Goal: Information Seeking & Learning: Compare options

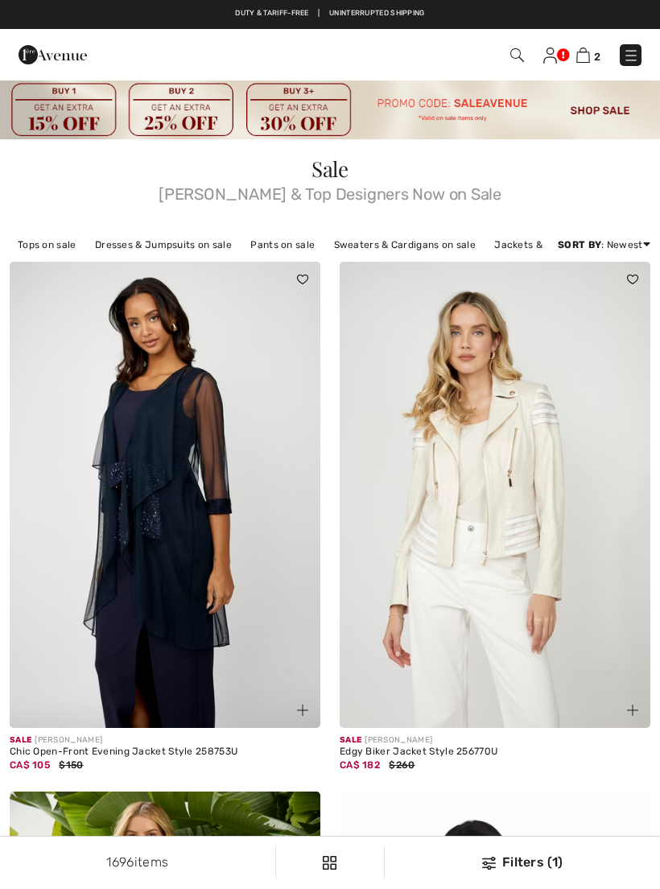
checkbox input "true"
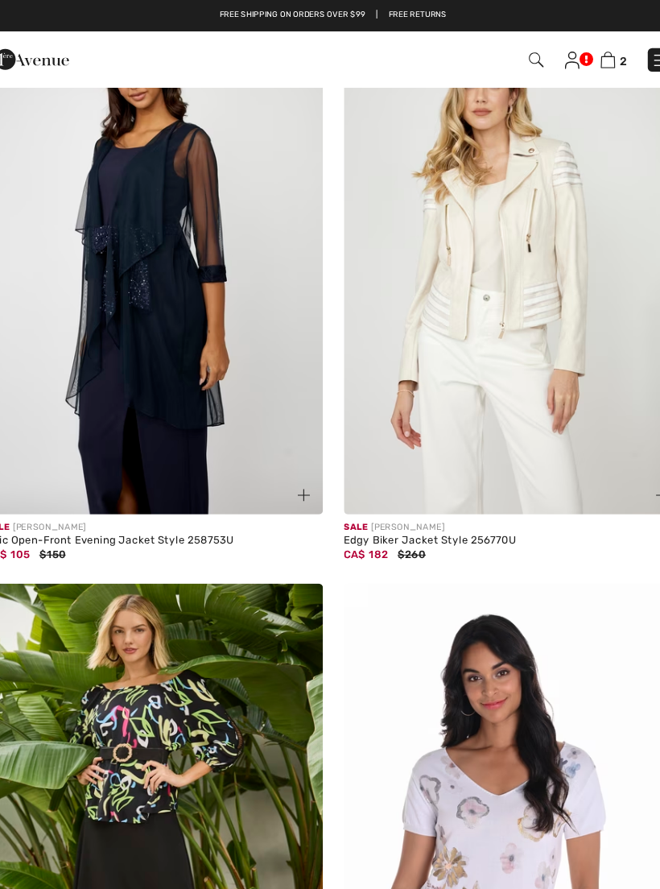
scroll to position [254, 0]
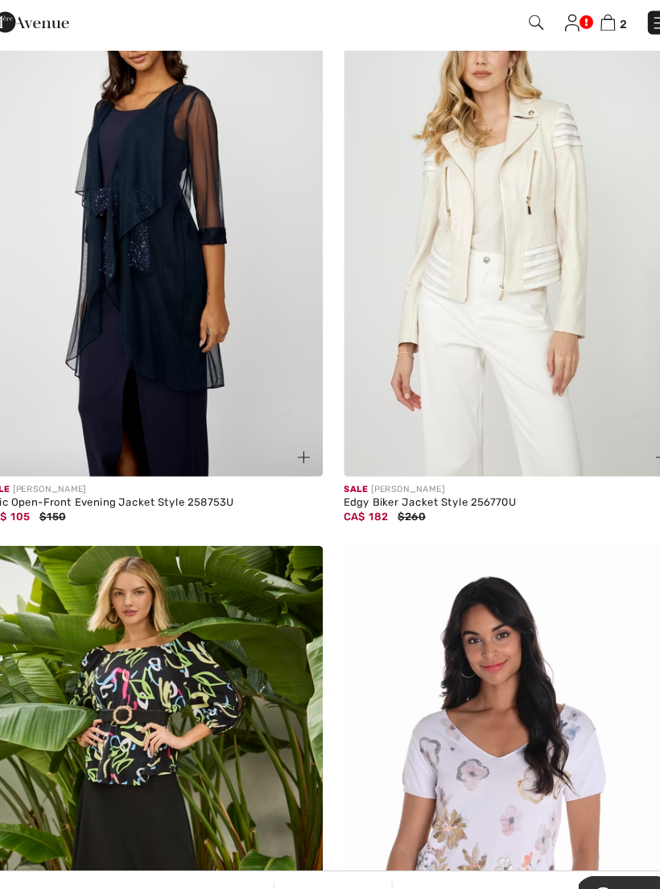
click at [516, 337] on img at bounding box center [495, 240] width 311 height 466
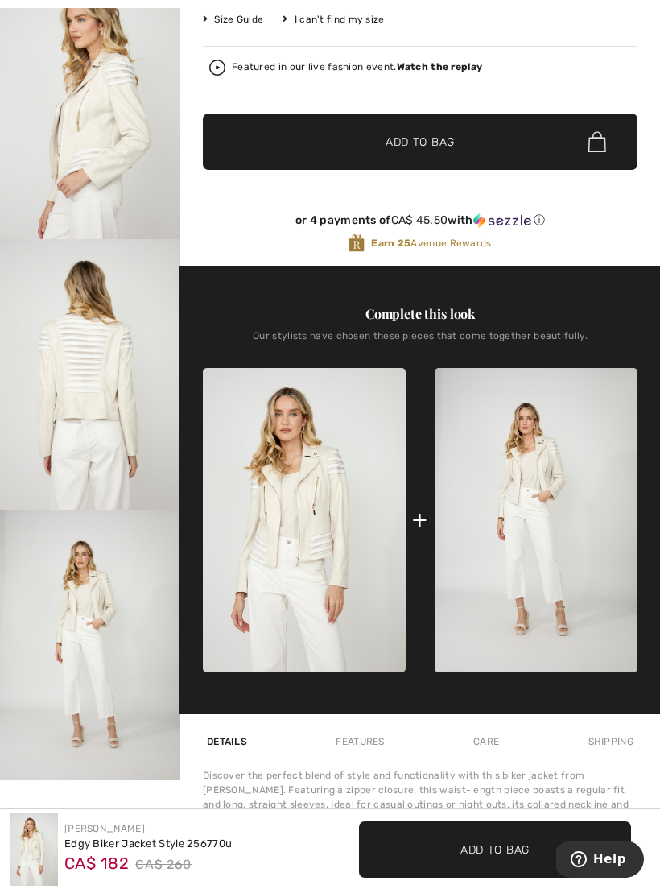
scroll to position [390, 0]
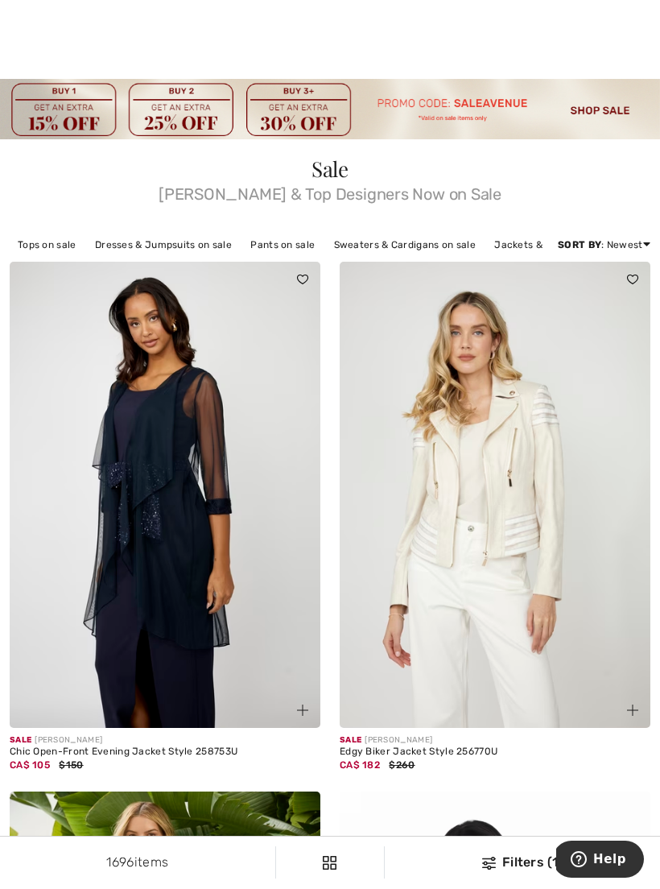
click at [634, 65] on div at bounding box center [330, 39] width 660 height 79
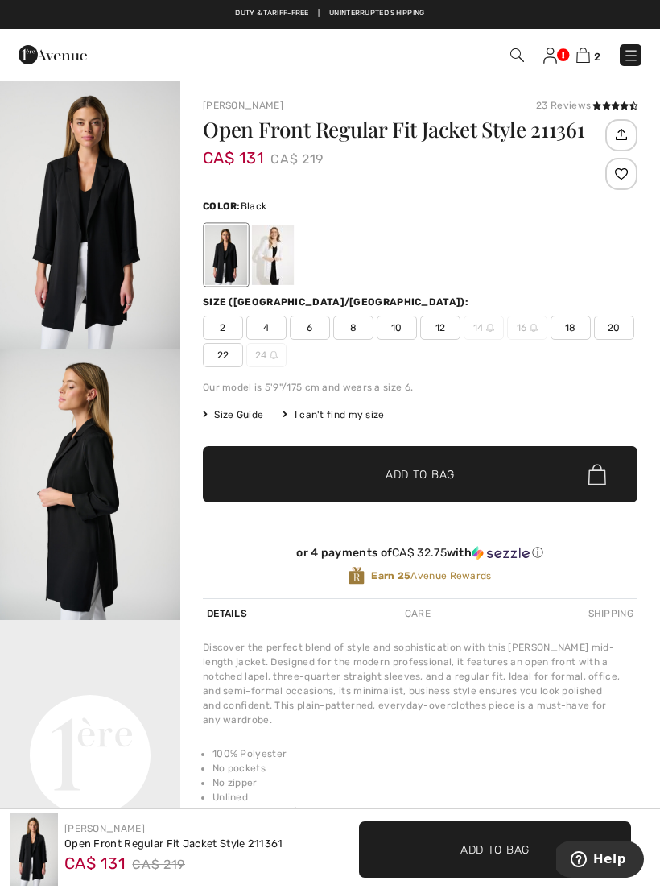
click at [636, 62] on img at bounding box center [631, 56] width 16 height 16
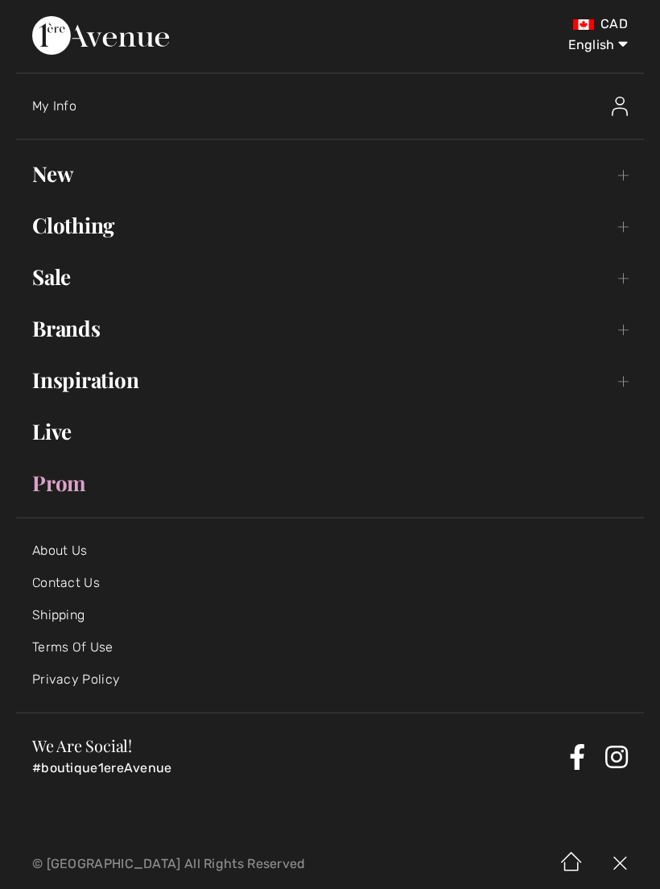
click at [119, 227] on link "Clothing Toggle submenu" at bounding box center [330, 225] width 628 height 35
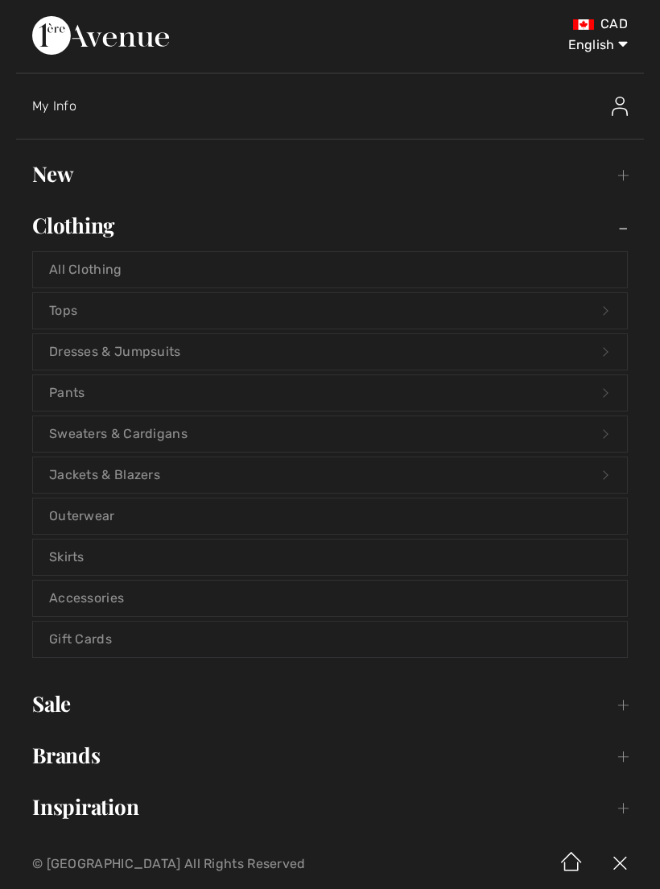
click at [80, 556] on link "Skirts" at bounding box center [330, 557] width 594 height 35
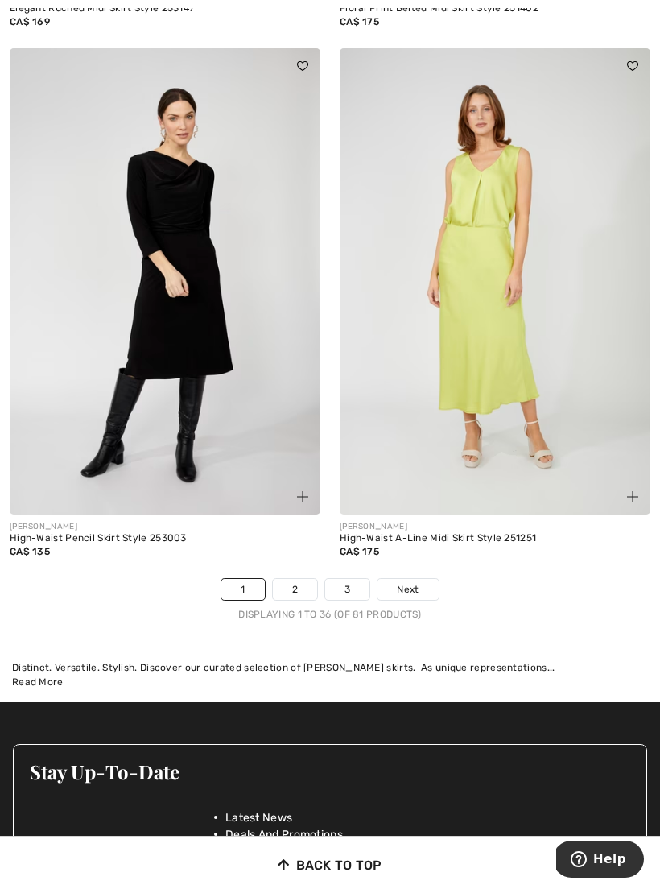
scroll to position [9687, 0]
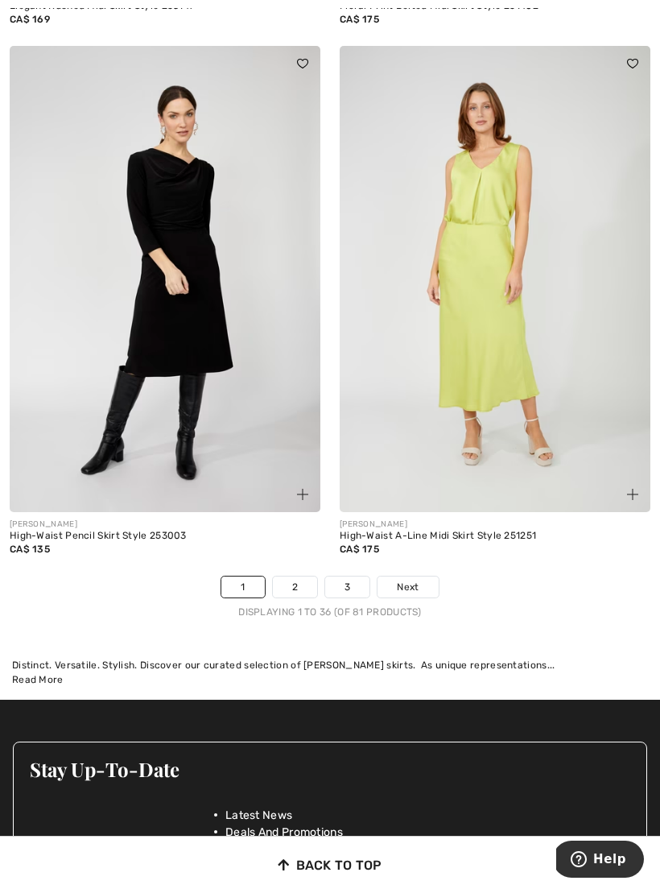
click at [300, 577] on link "2" at bounding box center [295, 587] width 44 height 21
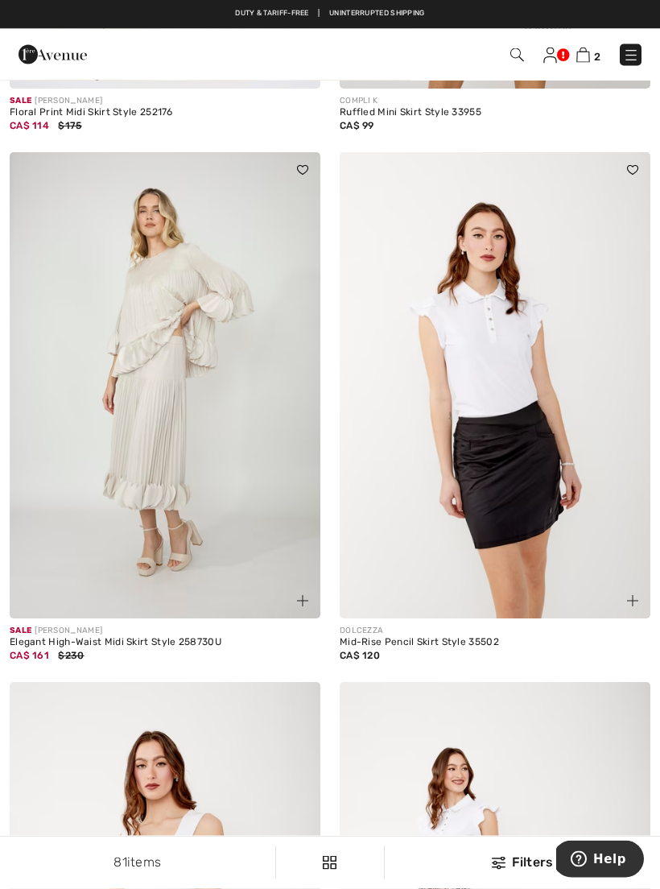
scroll to position [1187, 0]
click at [84, 453] on img at bounding box center [165, 385] width 311 height 466
click at [73, 424] on img at bounding box center [165, 385] width 311 height 466
click at [83, 424] on img at bounding box center [165, 385] width 311 height 466
click at [247, 383] on img at bounding box center [165, 385] width 311 height 466
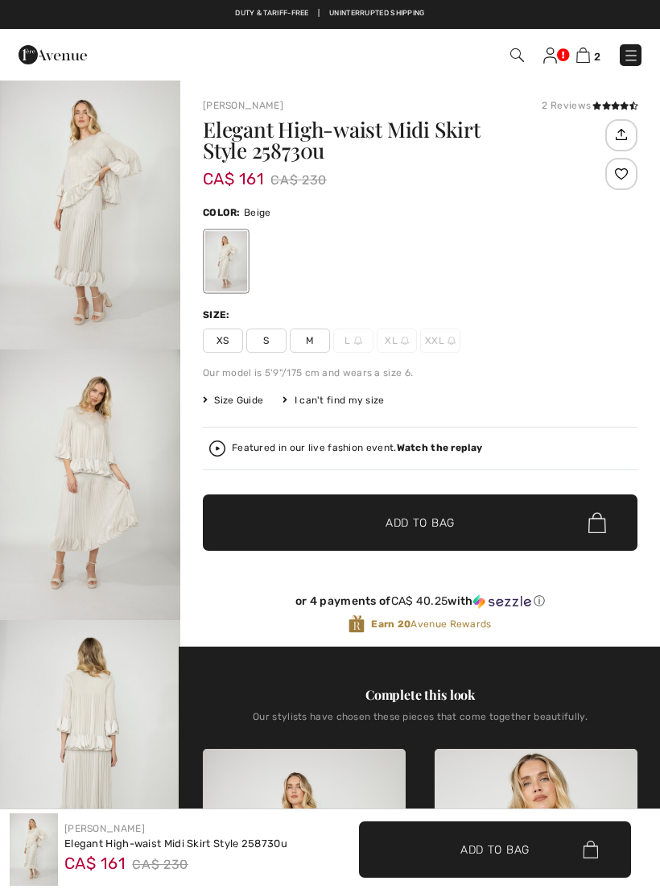
checkbox input "true"
click at [74, 478] on img "2 / 5" at bounding box center [90, 485] width 180 height 271
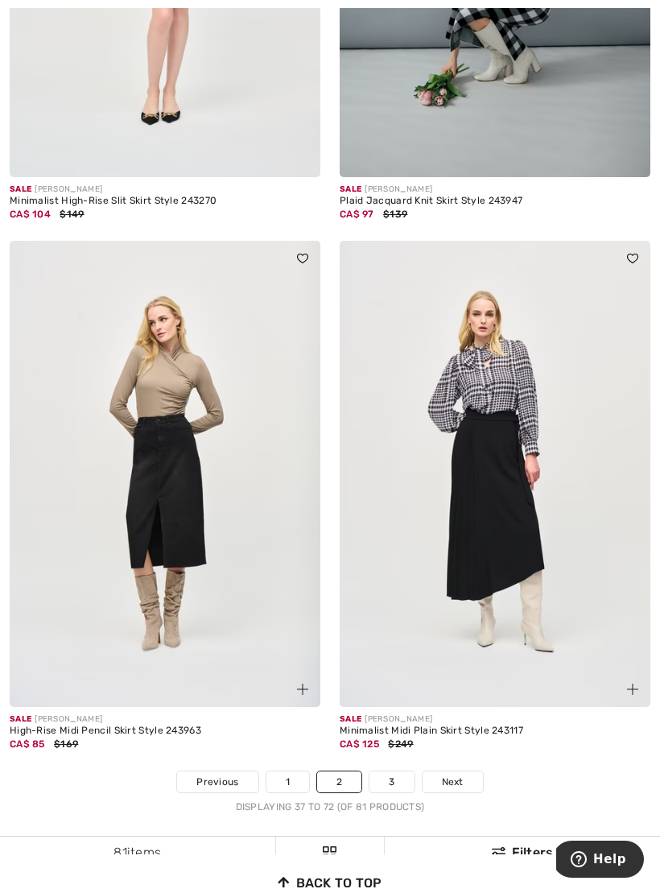
scroll to position [9442, 0]
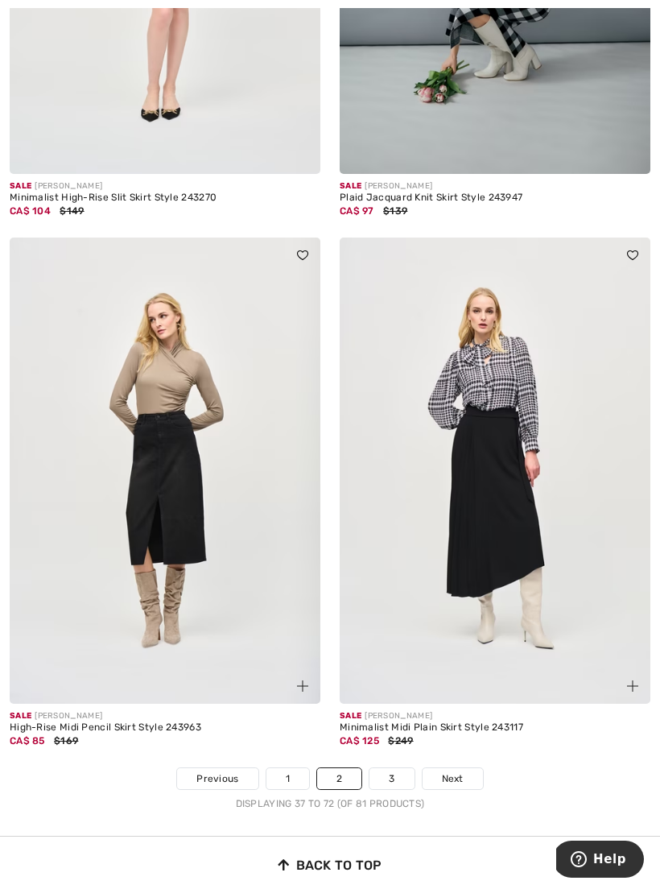
click at [397, 768] on link "3" at bounding box center [392, 778] width 44 height 21
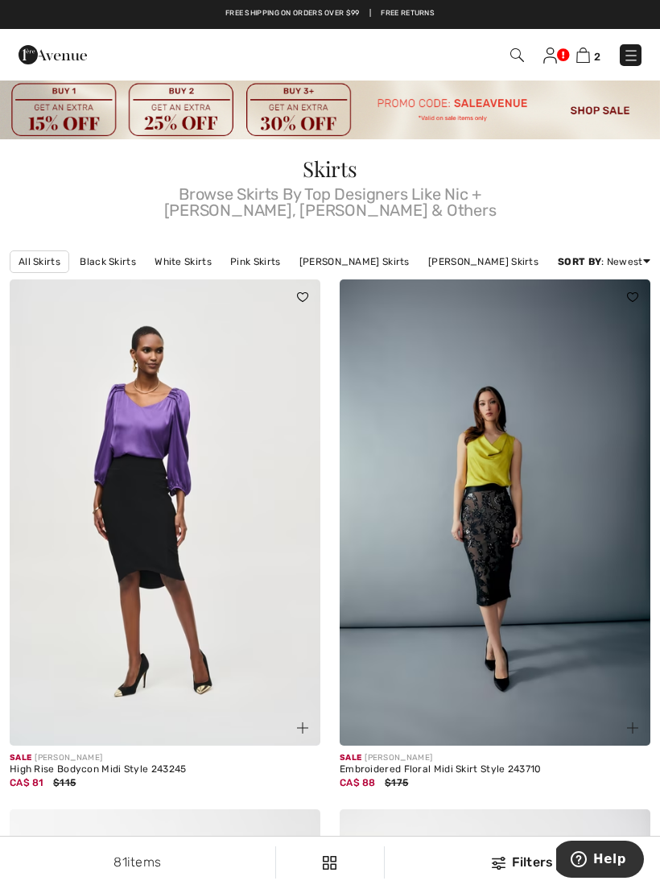
click at [634, 53] on img at bounding box center [631, 56] width 16 height 16
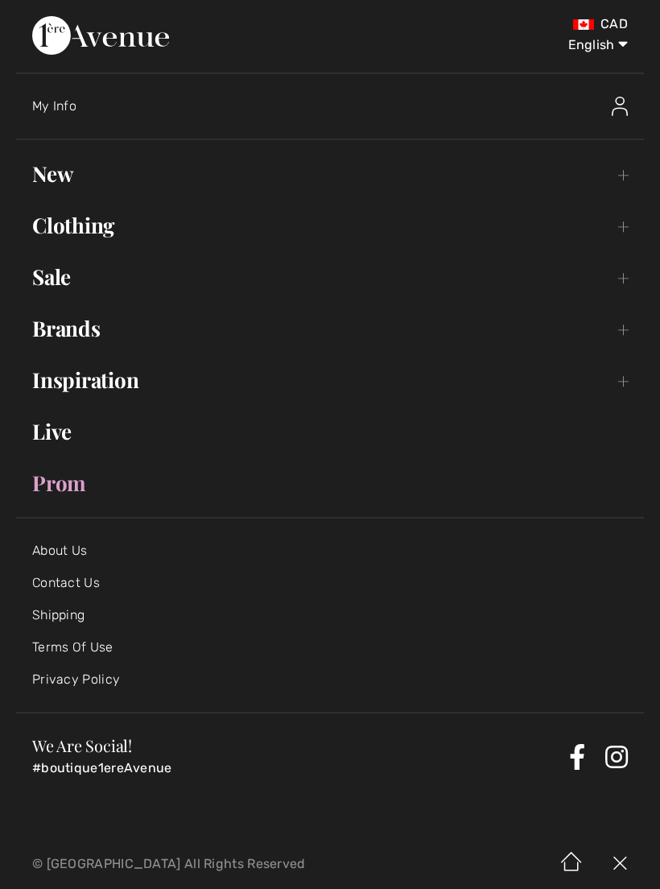
click at [122, 232] on link "Clothing Toggle submenu" at bounding box center [330, 225] width 628 height 35
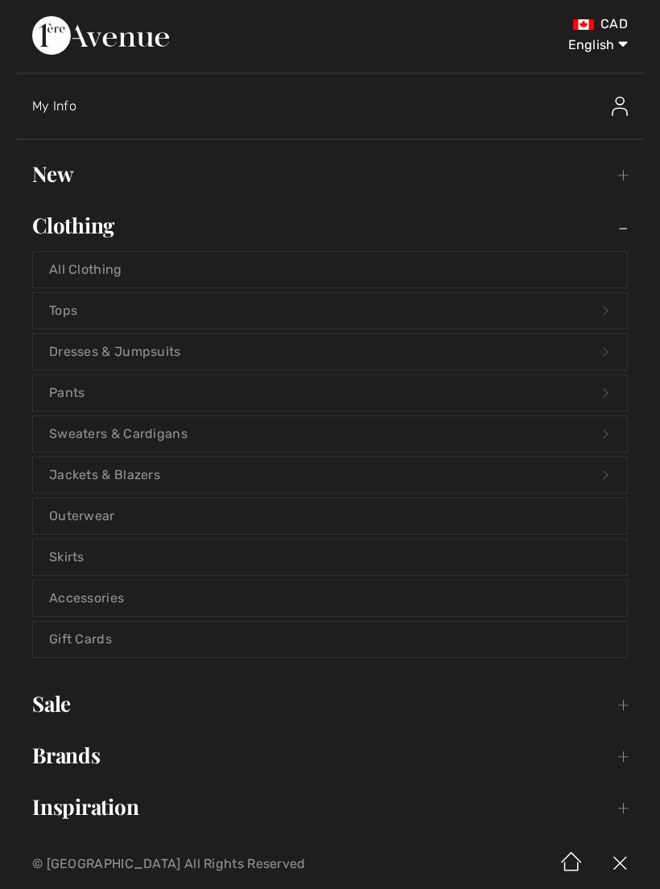
click at [84, 356] on link "Dresses & Jumpsuits Open submenu" at bounding box center [330, 351] width 594 height 35
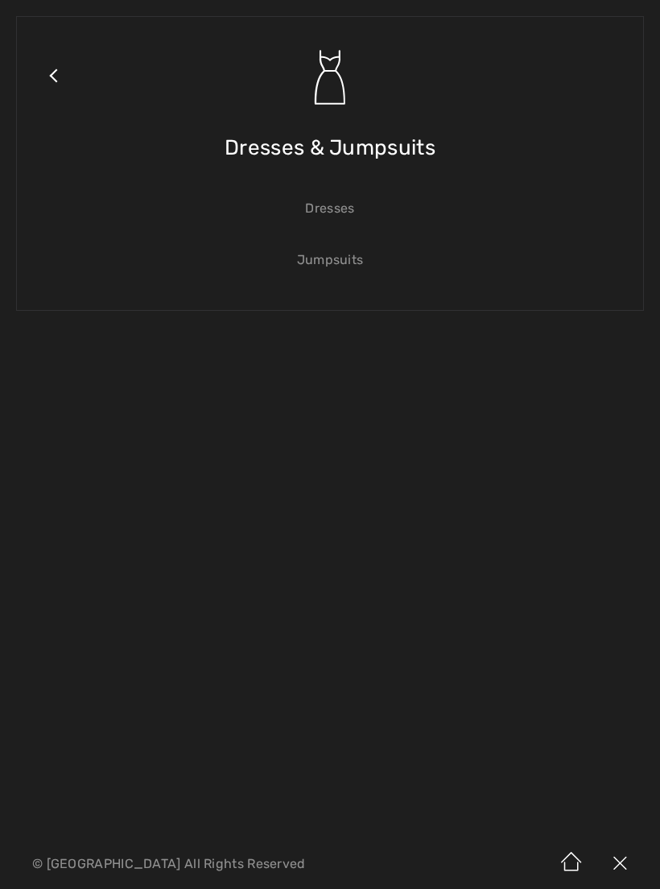
click at [340, 221] on link "Dresses" at bounding box center [330, 208] width 594 height 35
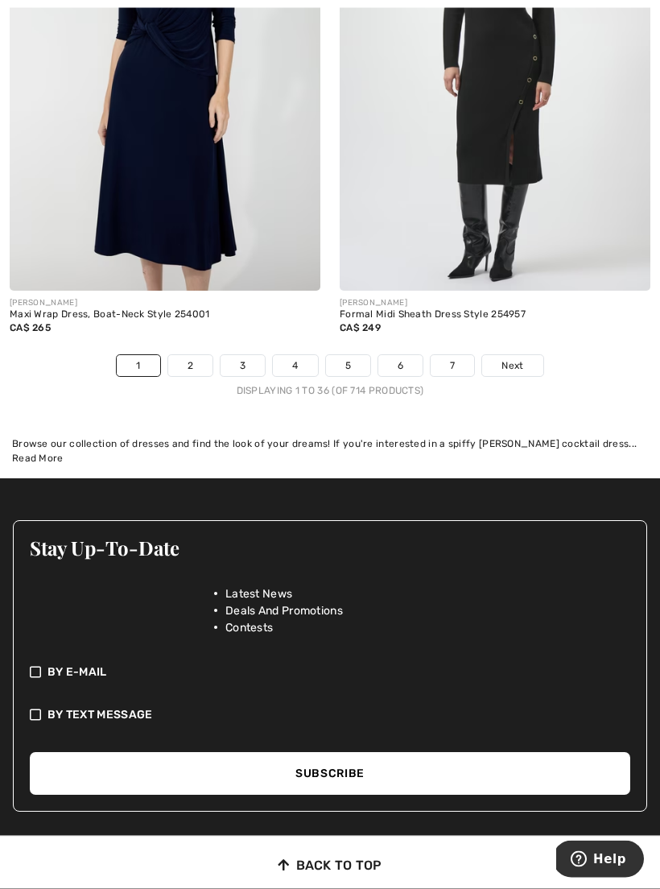
scroll to position [9976, 0]
click at [196, 357] on link "2" at bounding box center [190, 365] width 44 height 21
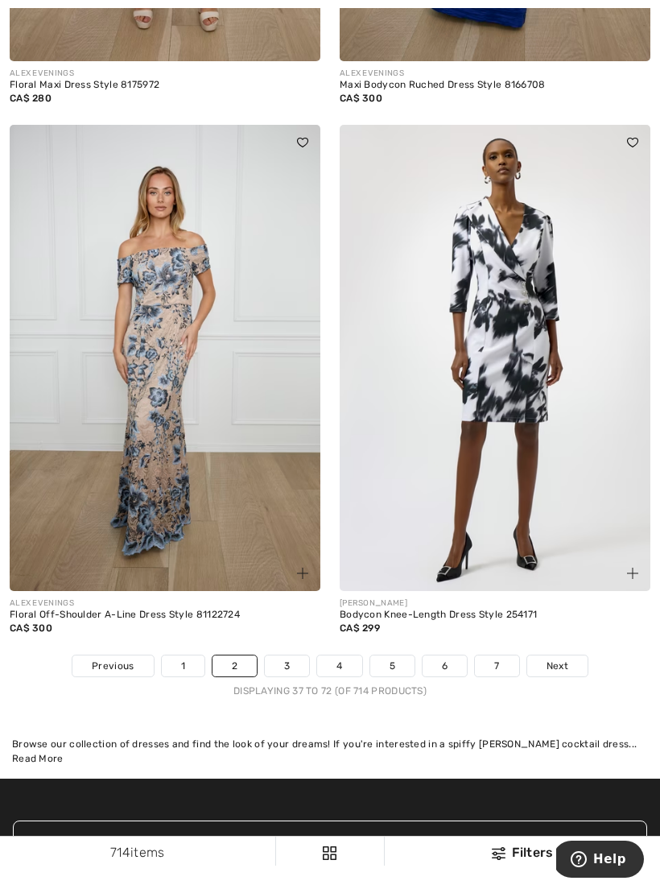
scroll to position [9476, 0]
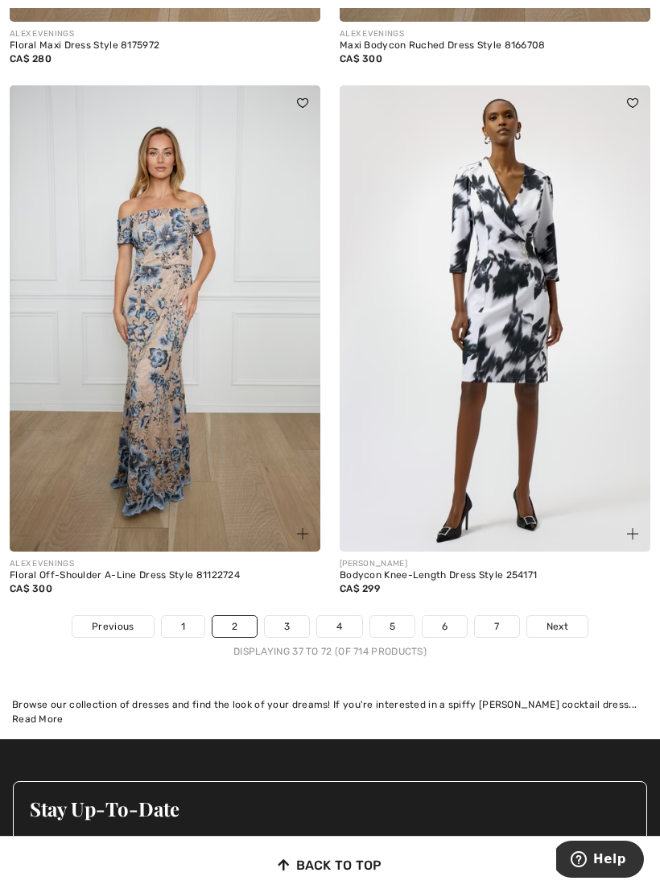
click at [289, 618] on link "3" at bounding box center [287, 626] width 44 height 21
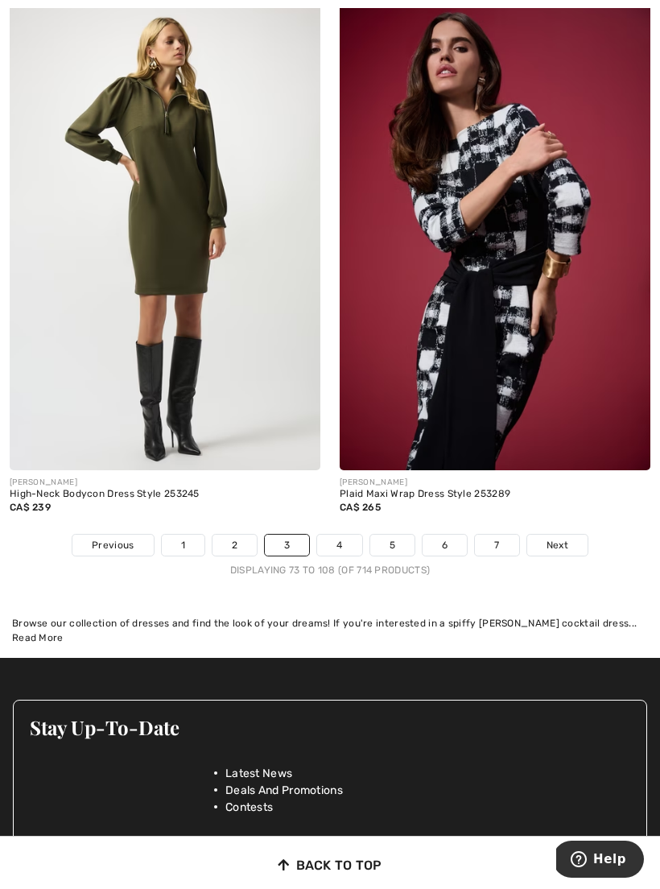
scroll to position [9610, 0]
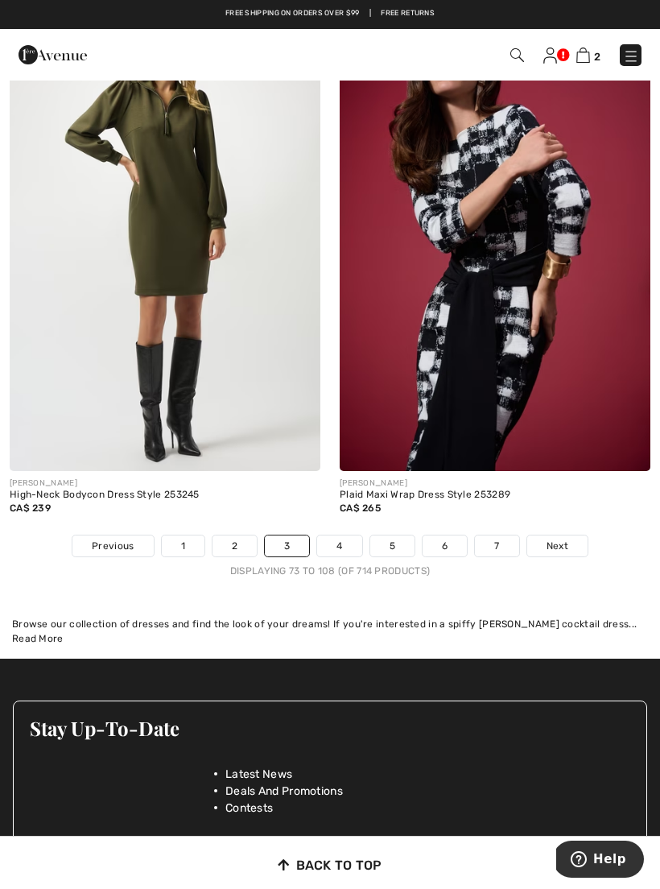
click at [337, 540] on link "4" at bounding box center [339, 546] width 44 height 21
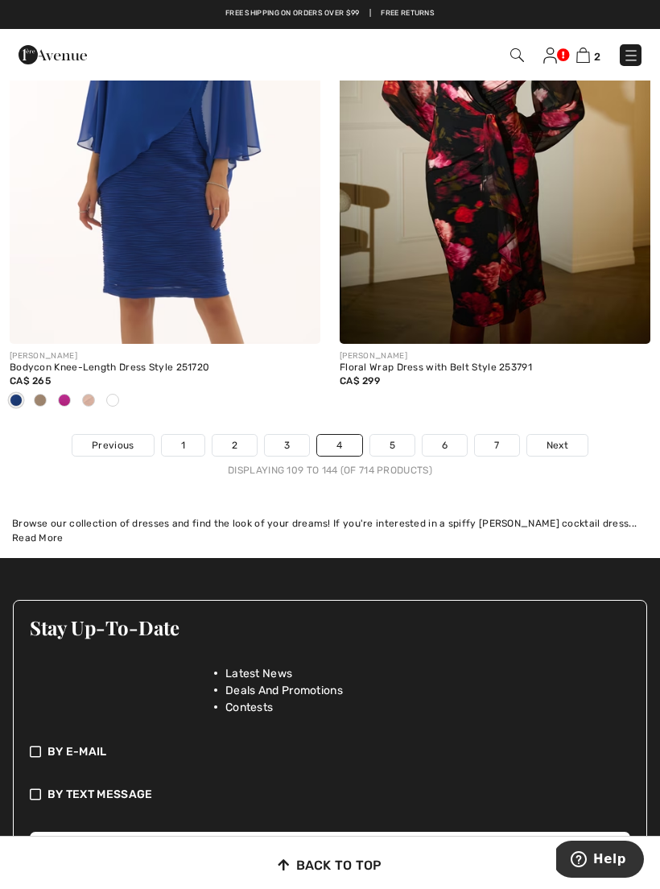
scroll to position [9816, 0]
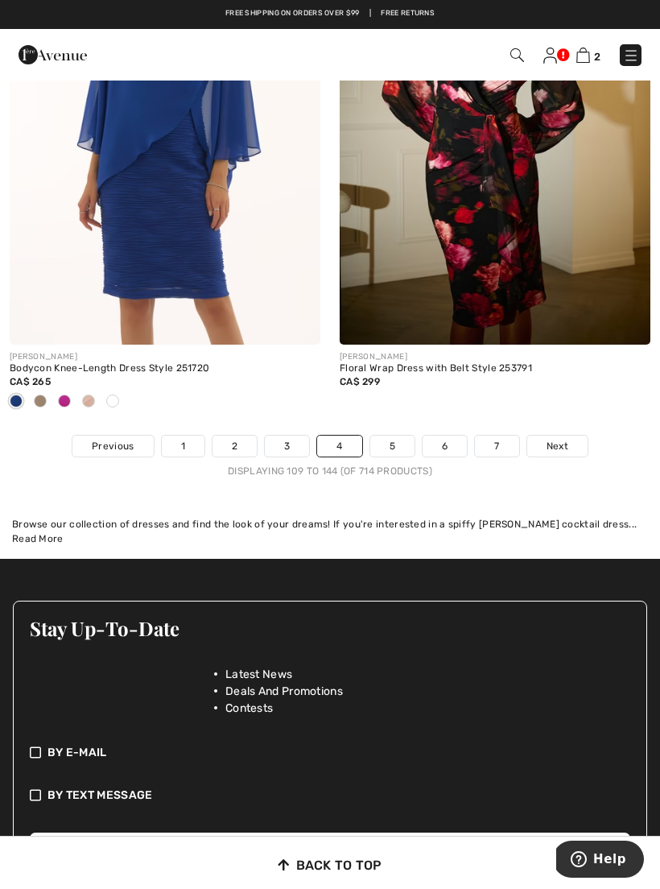
click at [391, 444] on link "5" at bounding box center [392, 446] width 44 height 21
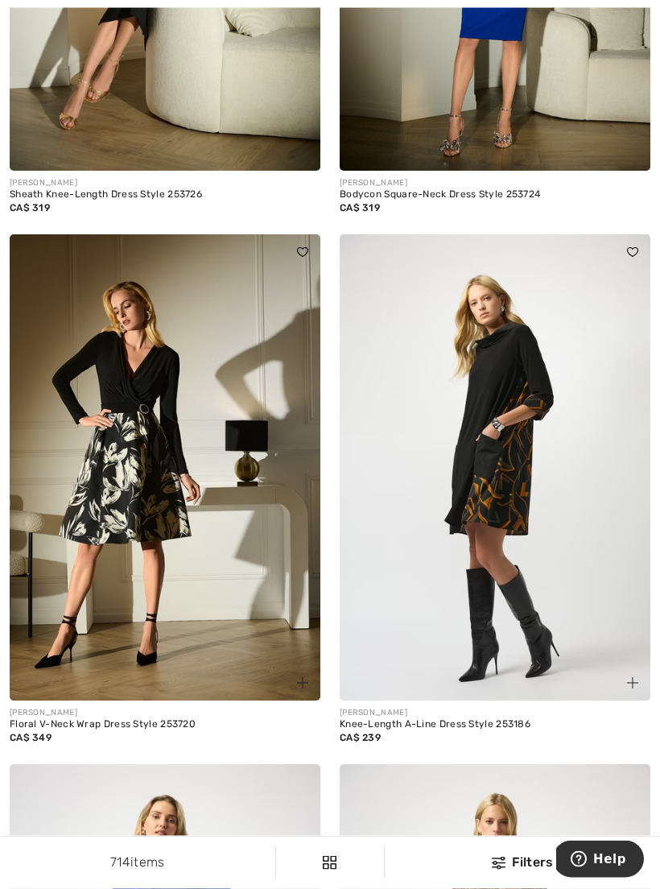
scroll to position [4382, 0]
click at [25, 385] on img at bounding box center [165, 467] width 311 height 466
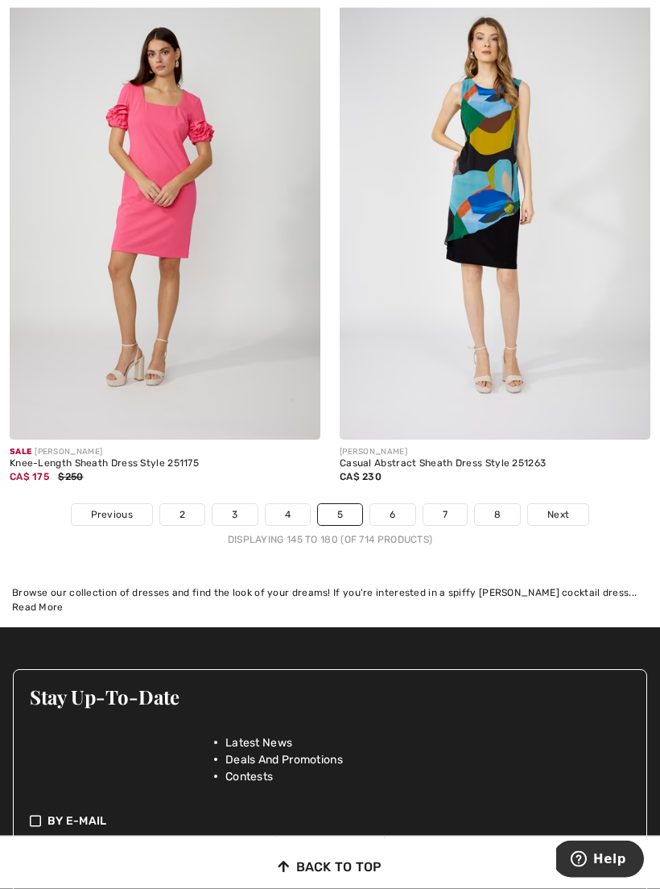
scroll to position [9703, 0]
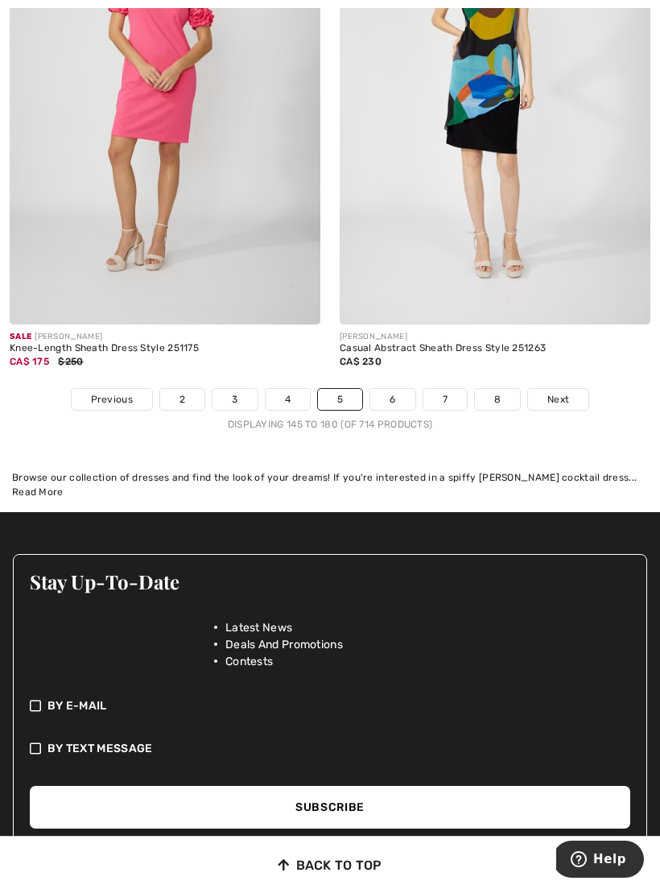
click at [395, 389] on link "6" at bounding box center [392, 399] width 44 height 21
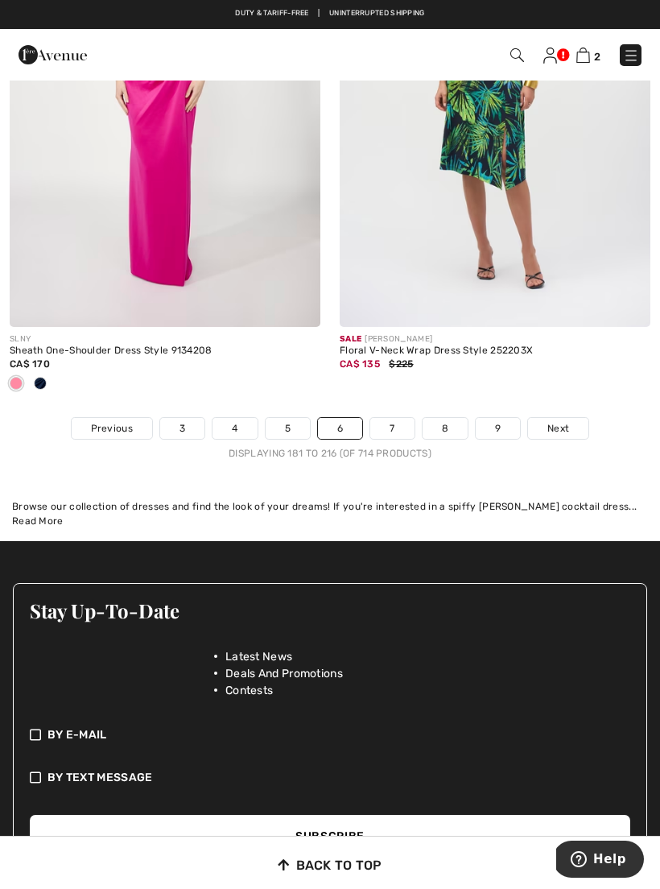
scroll to position [9859, 0]
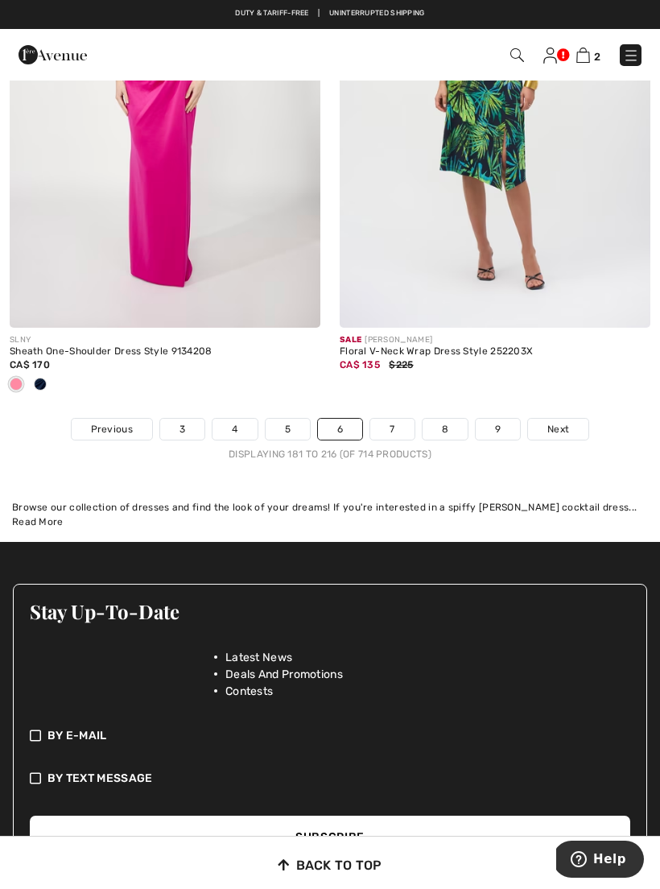
click at [388, 422] on link "7" at bounding box center [391, 429] width 43 height 21
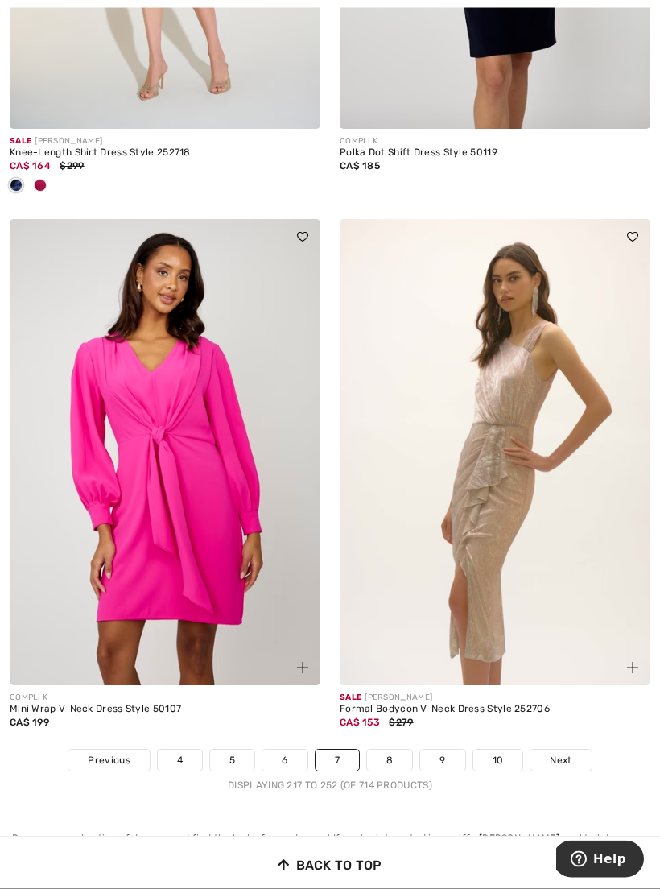
scroll to position [9528, 0]
click at [386, 756] on link "8" at bounding box center [389, 760] width 45 height 21
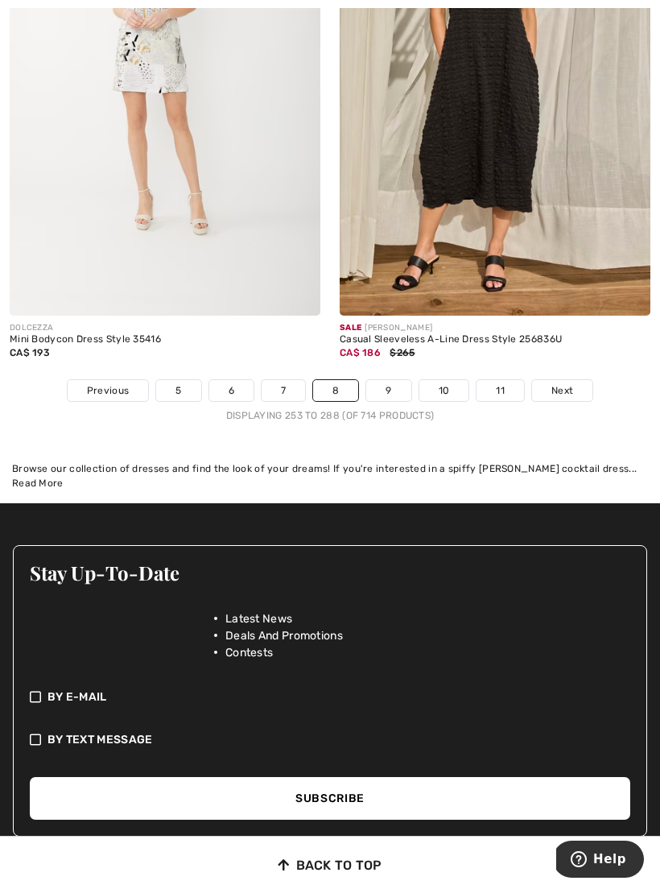
scroll to position [9811, 0]
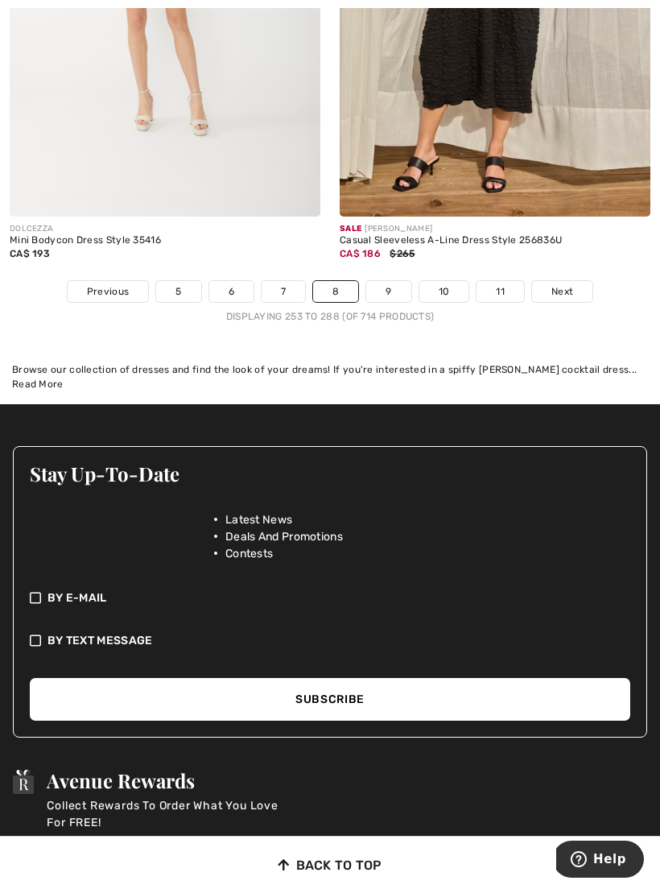
click at [391, 287] on link "9" at bounding box center [388, 291] width 44 height 21
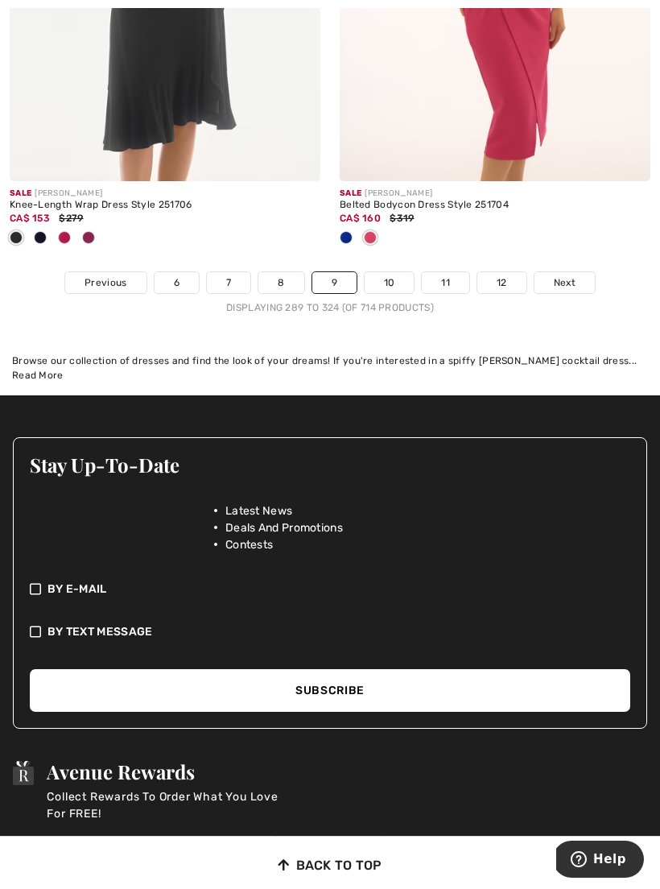
scroll to position [9891, 0]
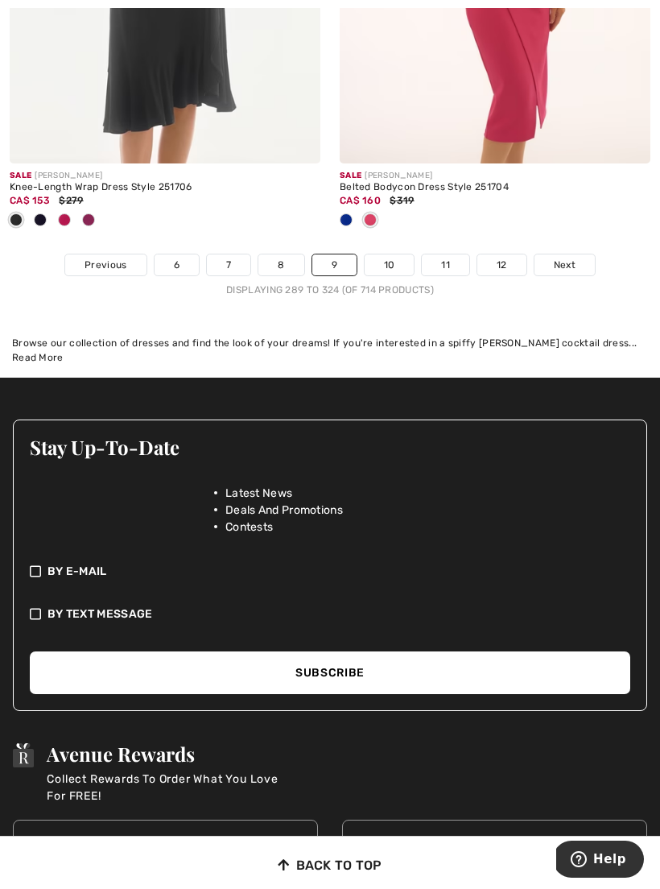
click at [383, 263] on link "10" at bounding box center [390, 264] width 50 height 21
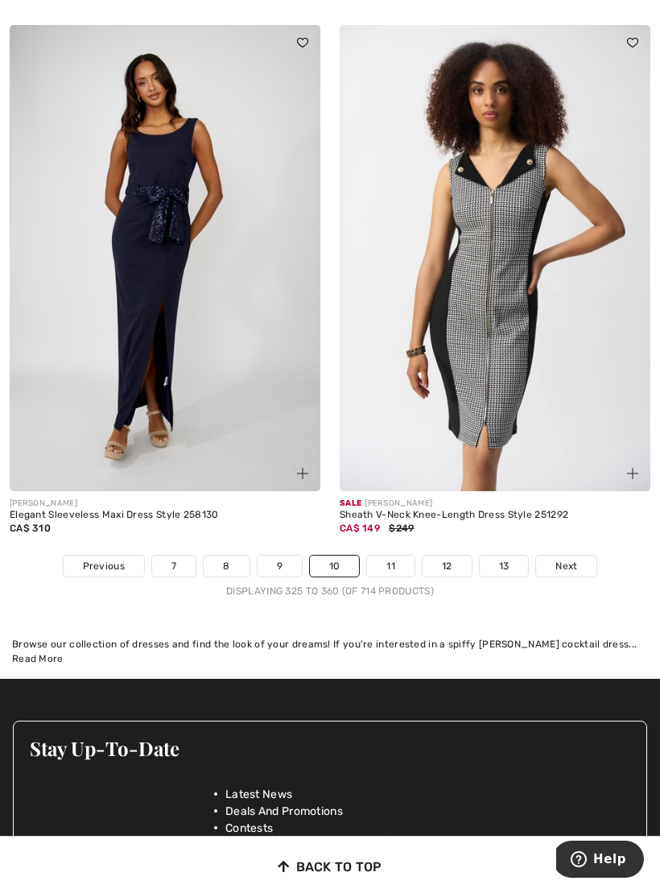
scroll to position [9573, 0]
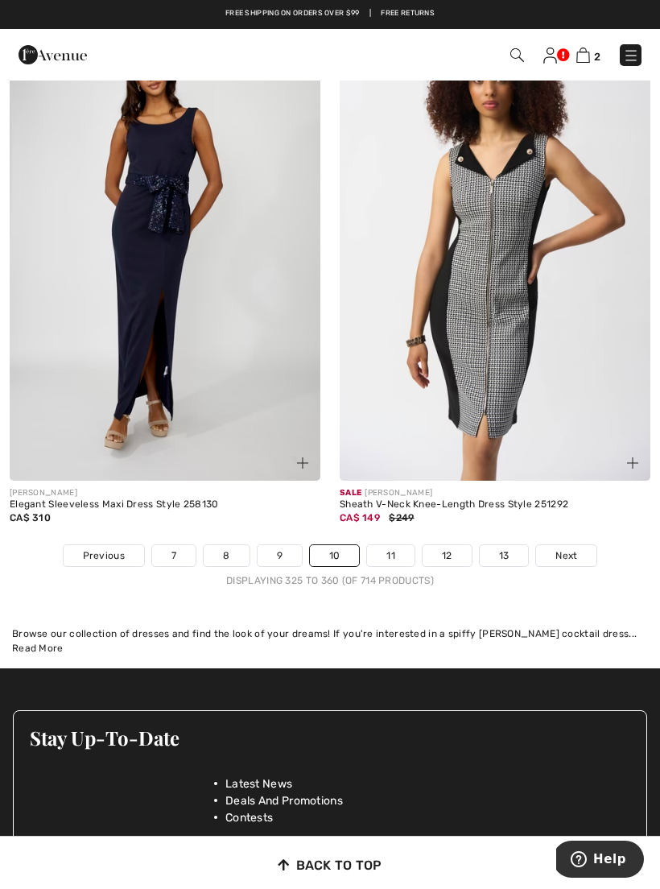
click at [399, 546] on link "11" at bounding box center [391, 555] width 48 height 21
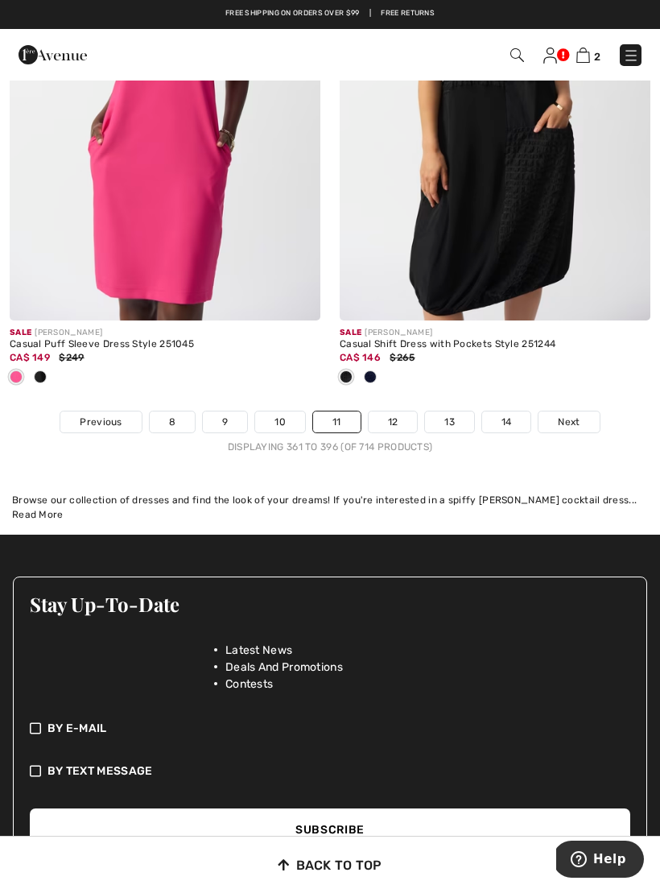
scroll to position [9839, 0]
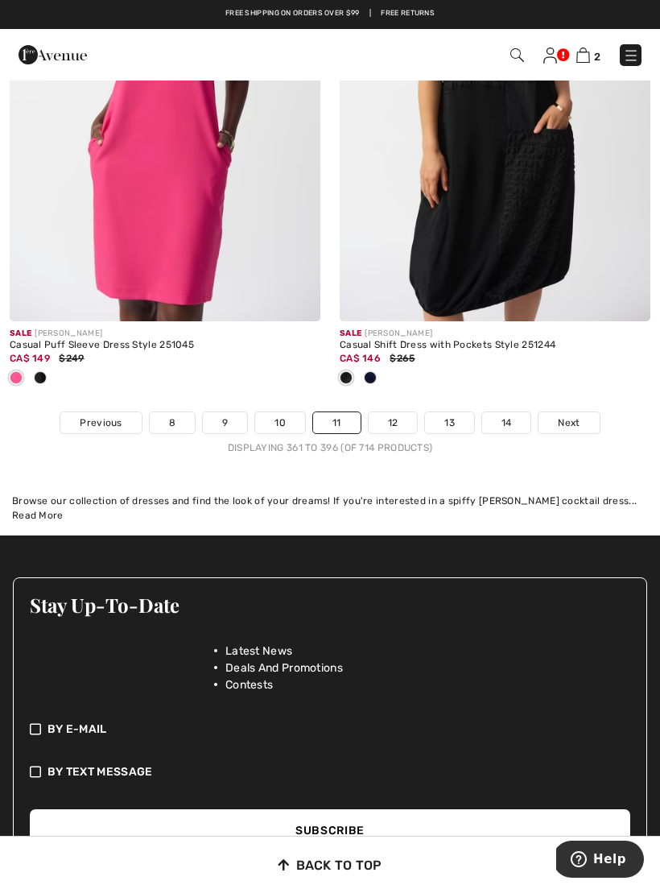
click at [395, 420] on link "12" at bounding box center [393, 422] width 49 height 21
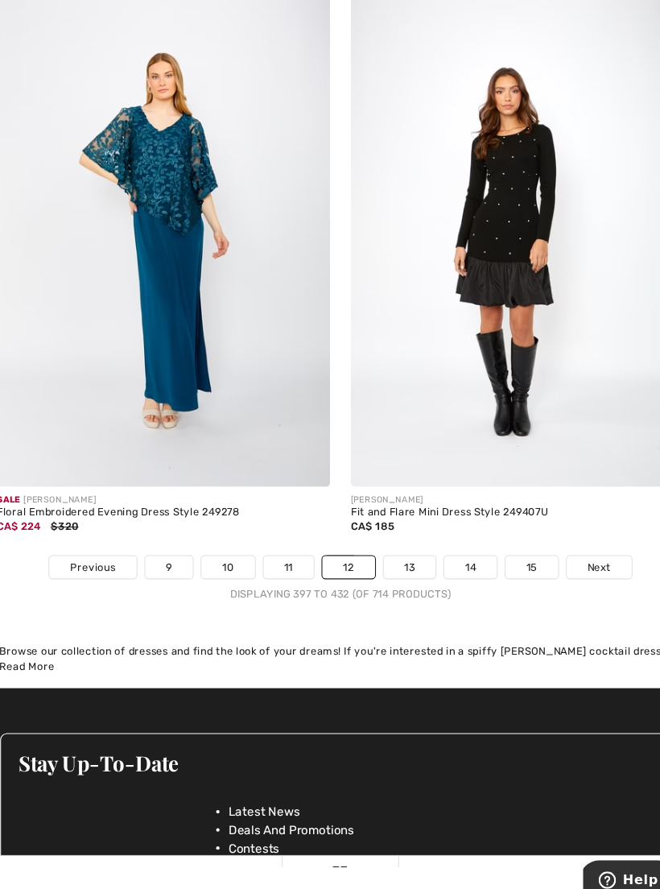
scroll to position [9686, 0]
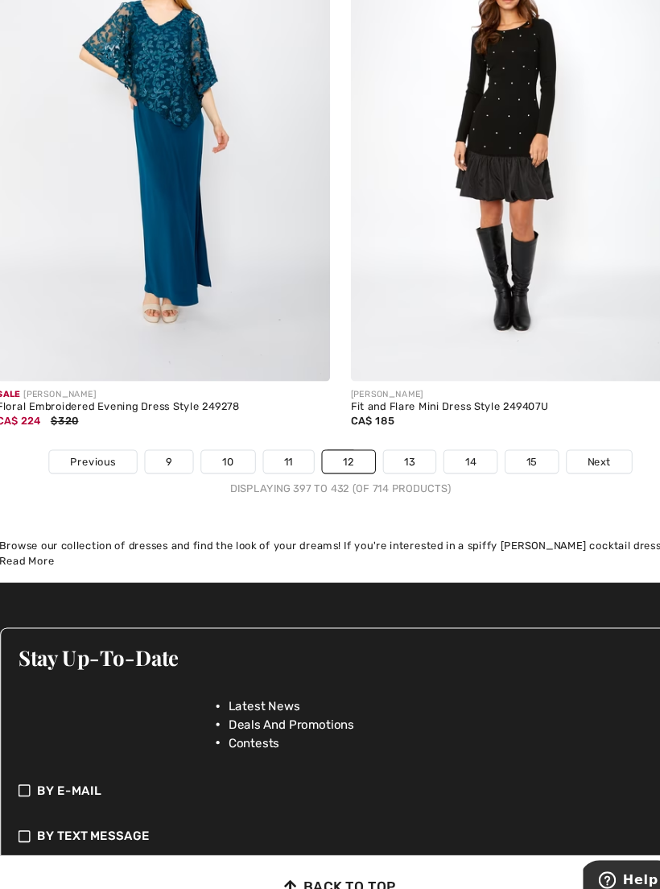
click at [388, 459] on link "13" at bounding box center [394, 469] width 49 height 21
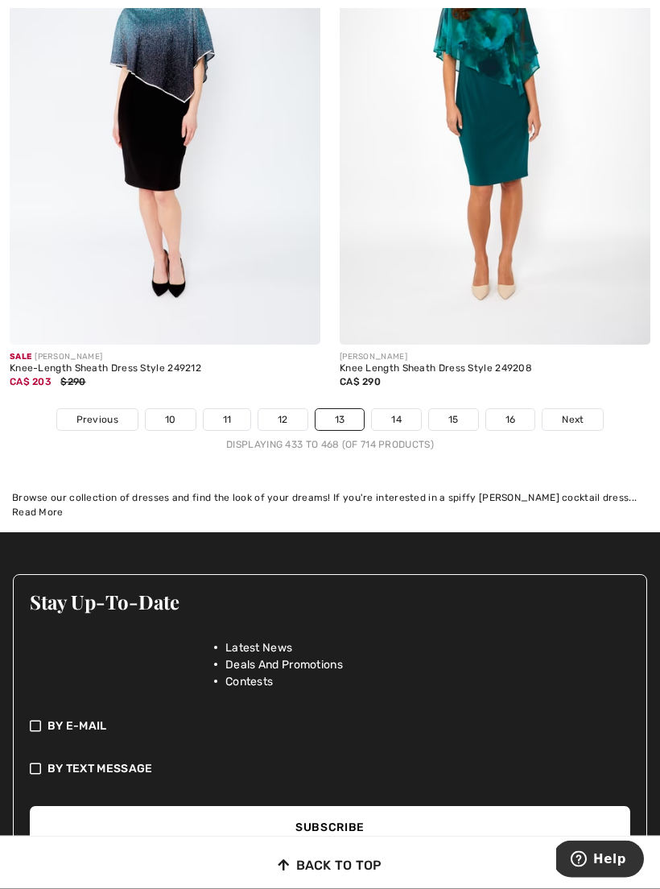
scroll to position [9949, 0]
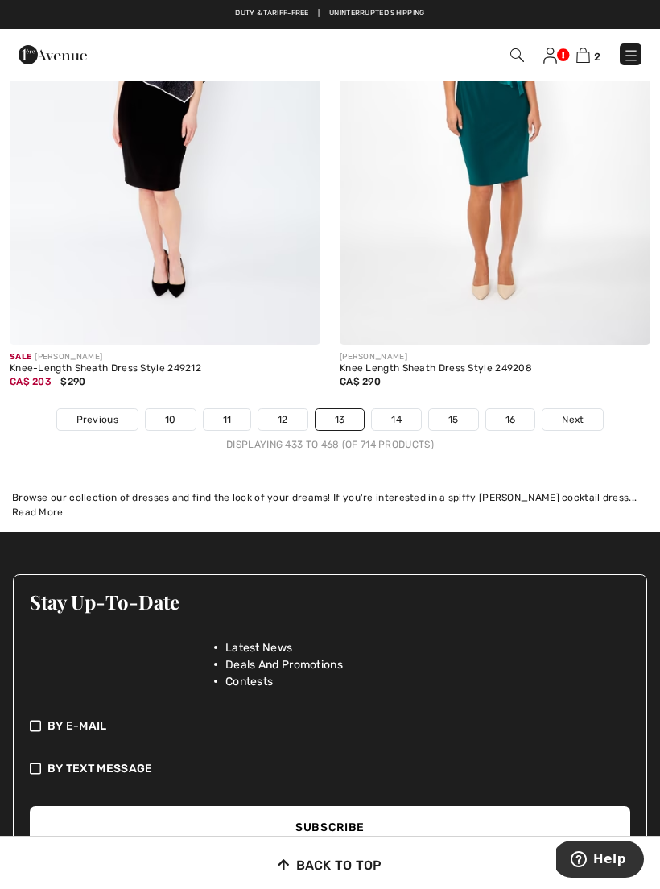
click at [398, 412] on link "14" at bounding box center [396, 419] width 49 height 21
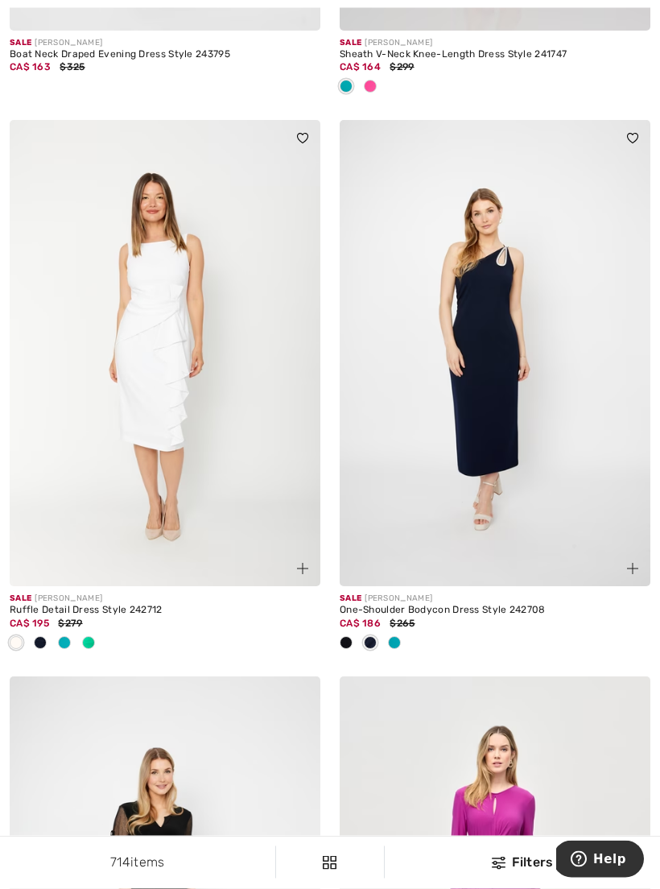
scroll to position [7904, 0]
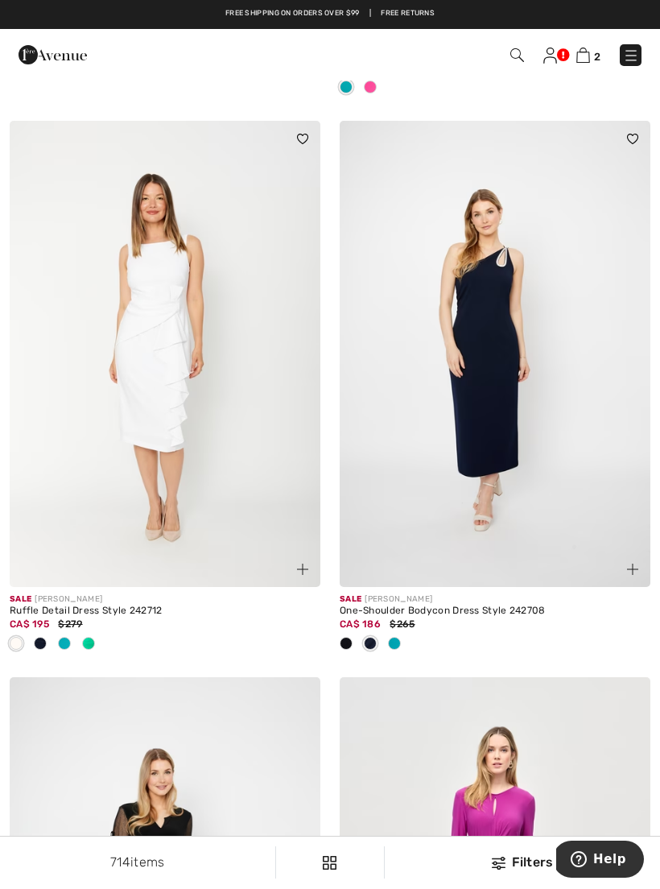
click at [95, 366] on img at bounding box center [165, 354] width 311 height 466
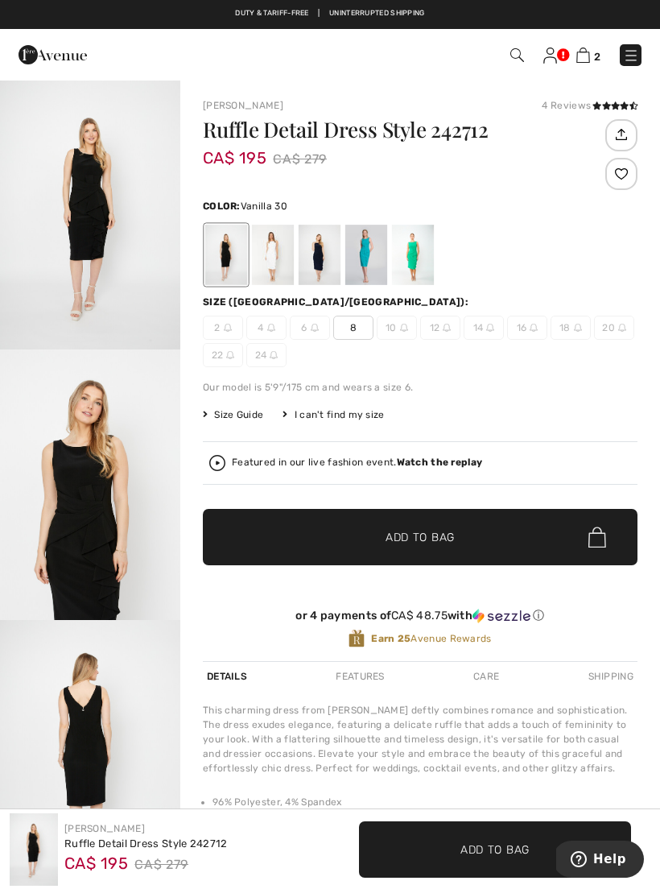
click at [287, 261] on div at bounding box center [273, 255] width 42 height 60
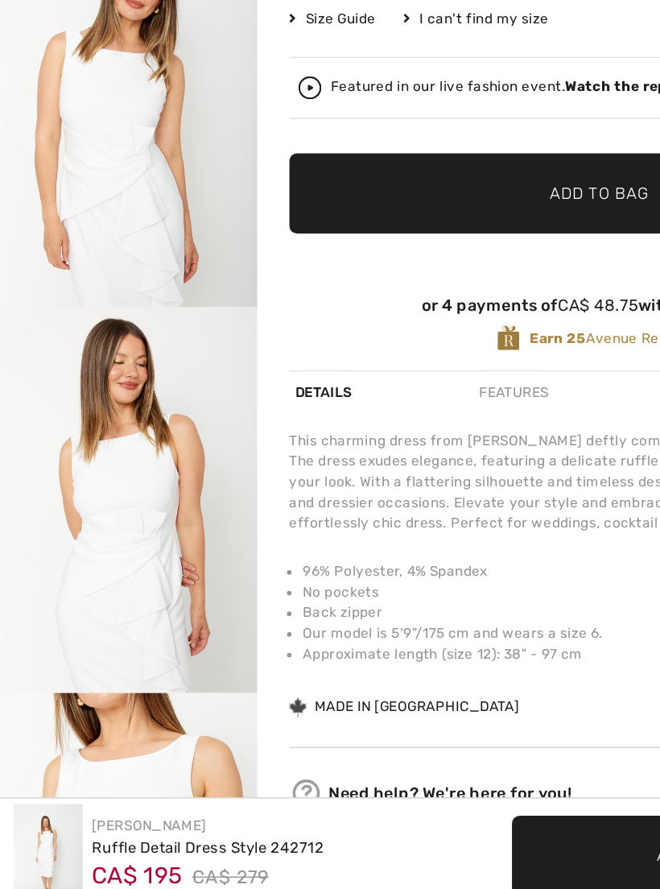
scroll to position [154, 0]
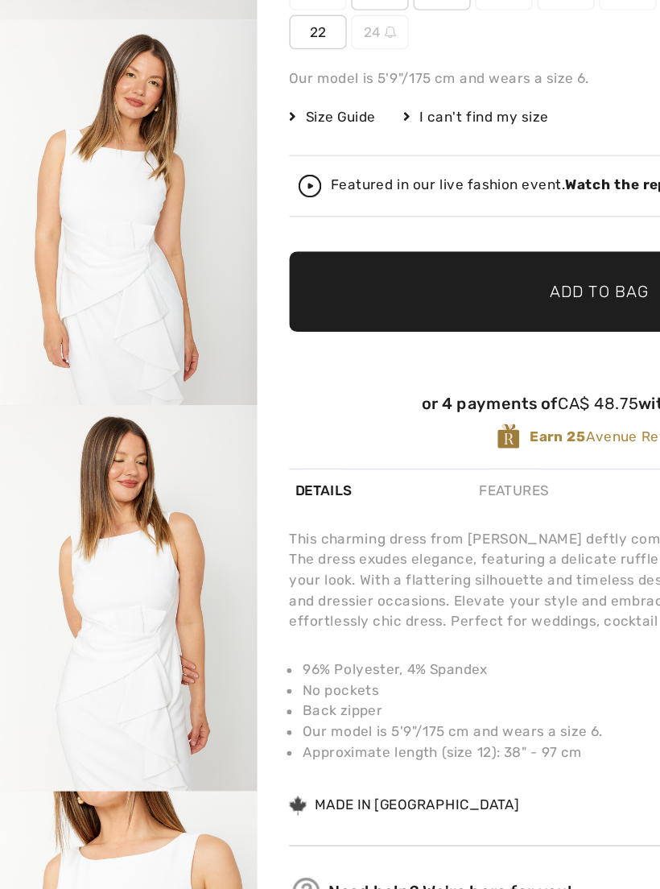
click at [138, 216] on img "3 / 6" at bounding box center [90, 327] width 180 height 271
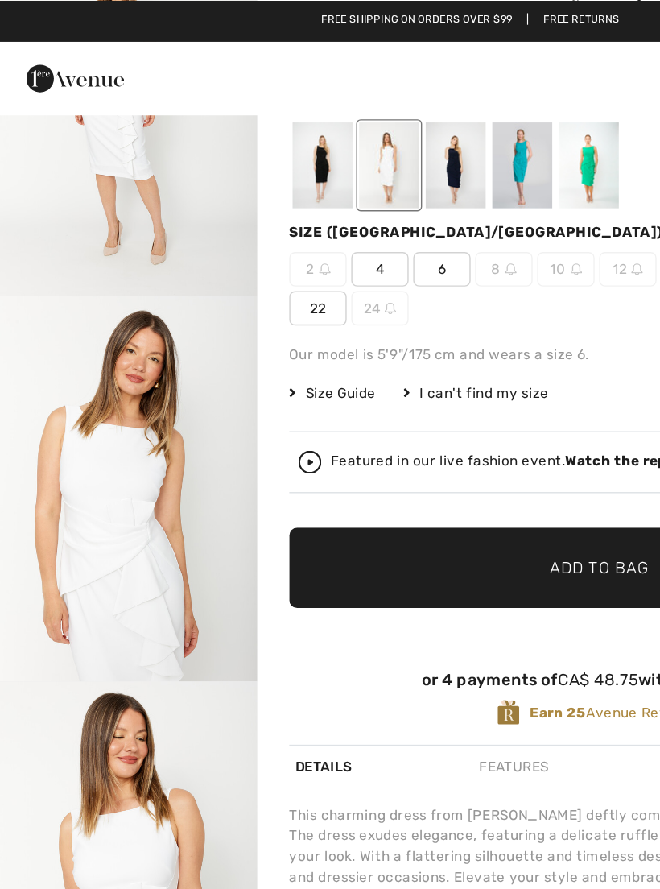
scroll to position [139, 0]
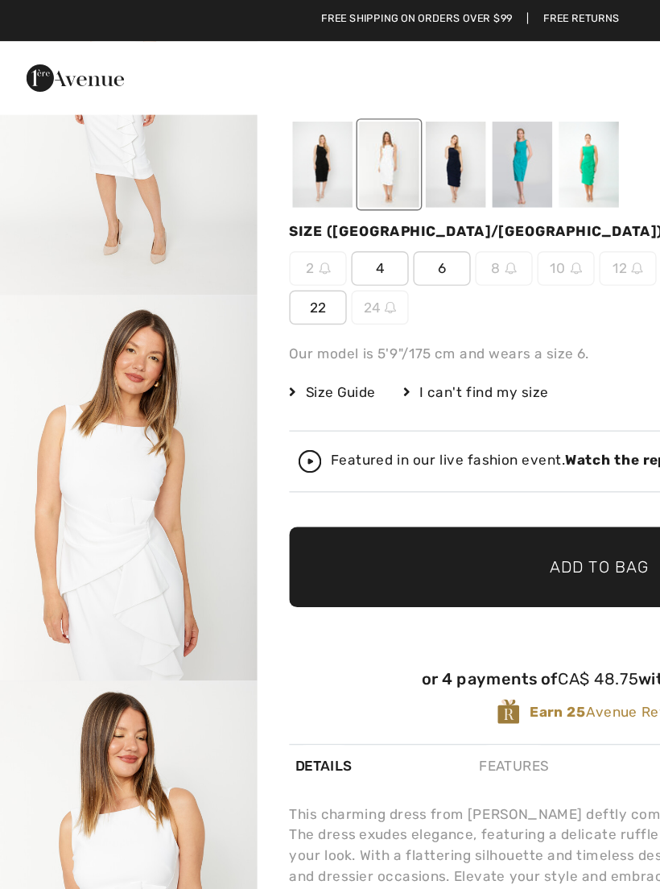
click at [374, 112] on div at bounding box center [366, 115] width 42 height 60
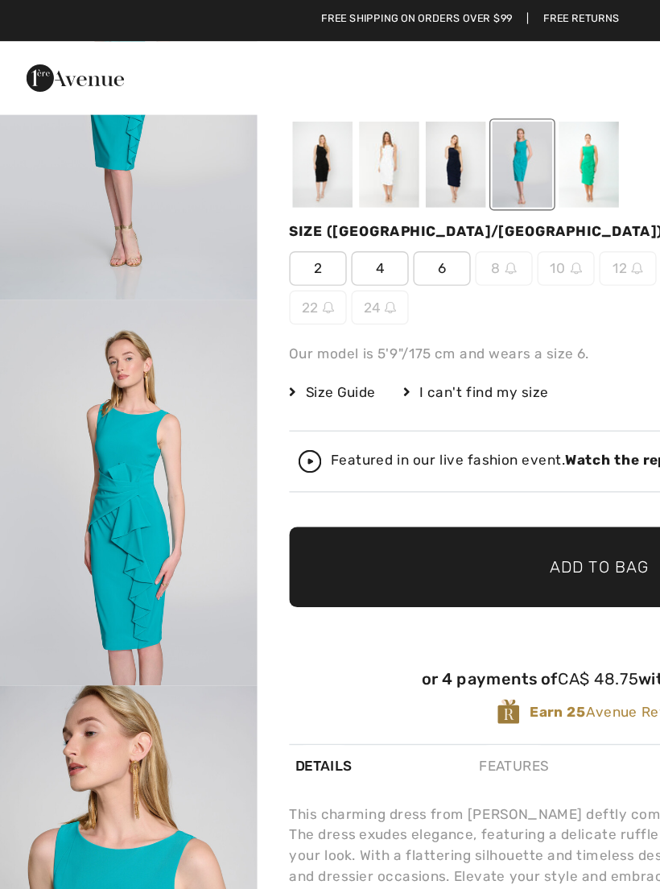
scroll to position [49, 0]
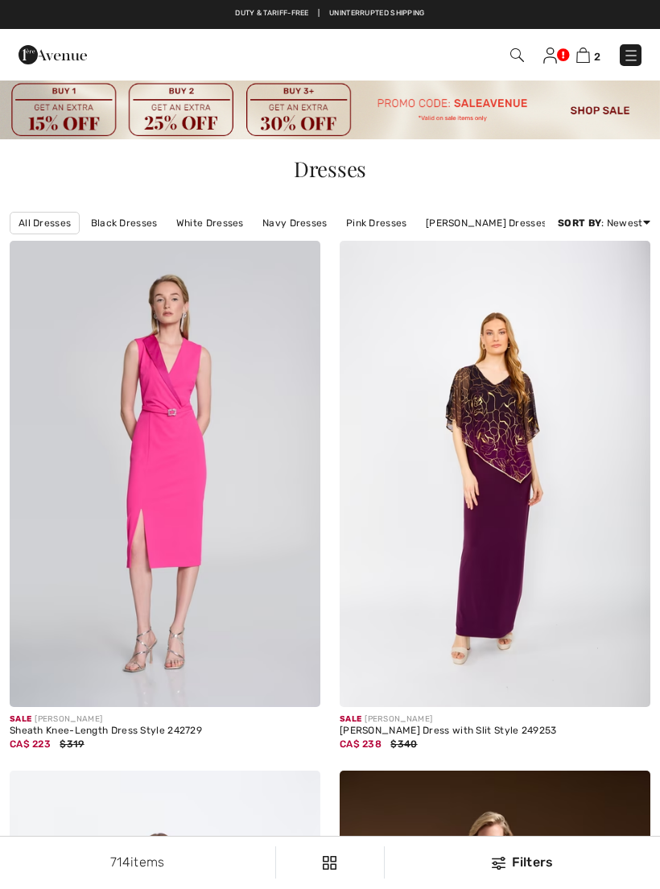
checkbox input "true"
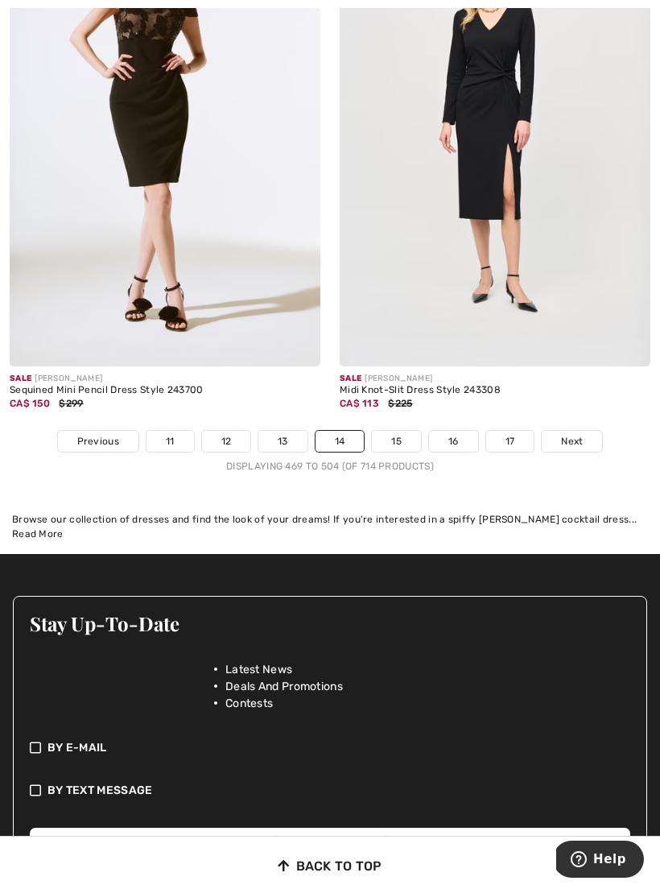
scroll to position [9764, 0]
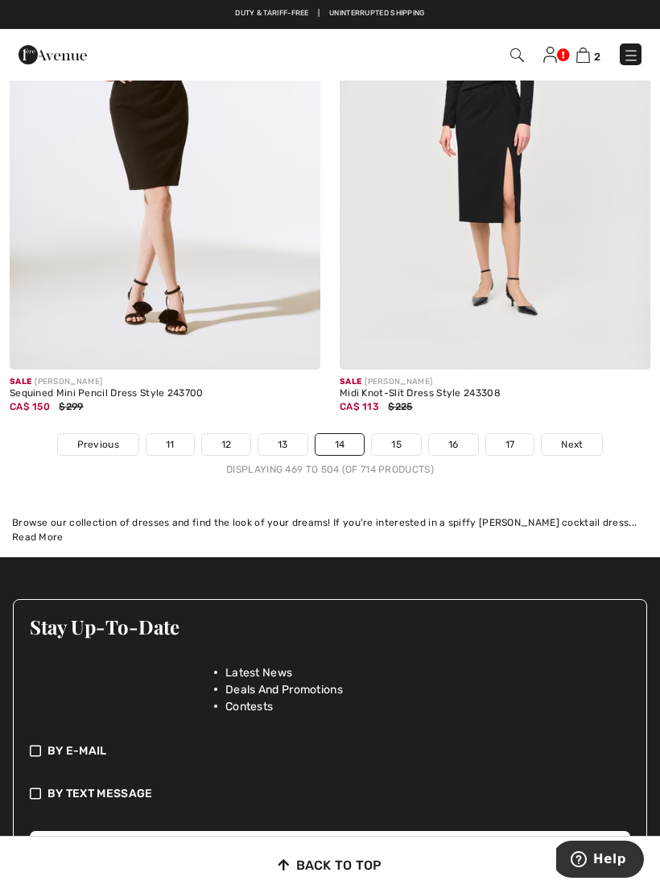
click at [400, 440] on link "15" at bounding box center [396, 444] width 49 height 21
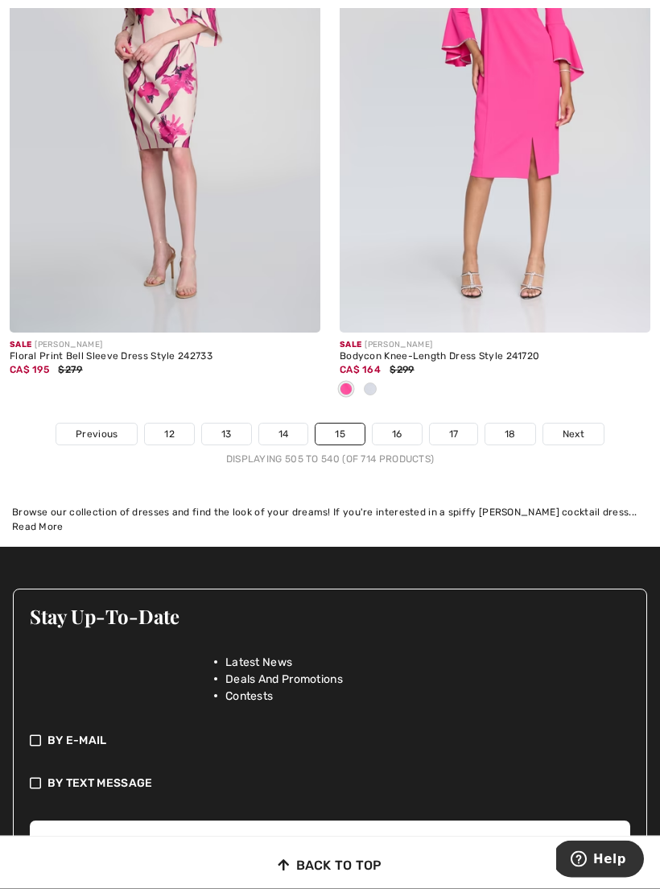
scroll to position [9867, 0]
click at [393, 452] on div "Displaying 505 to 540 (of 714 products)" at bounding box center [330, 459] width 660 height 14
click at [403, 424] on link "16" at bounding box center [397, 434] width 49 height 21
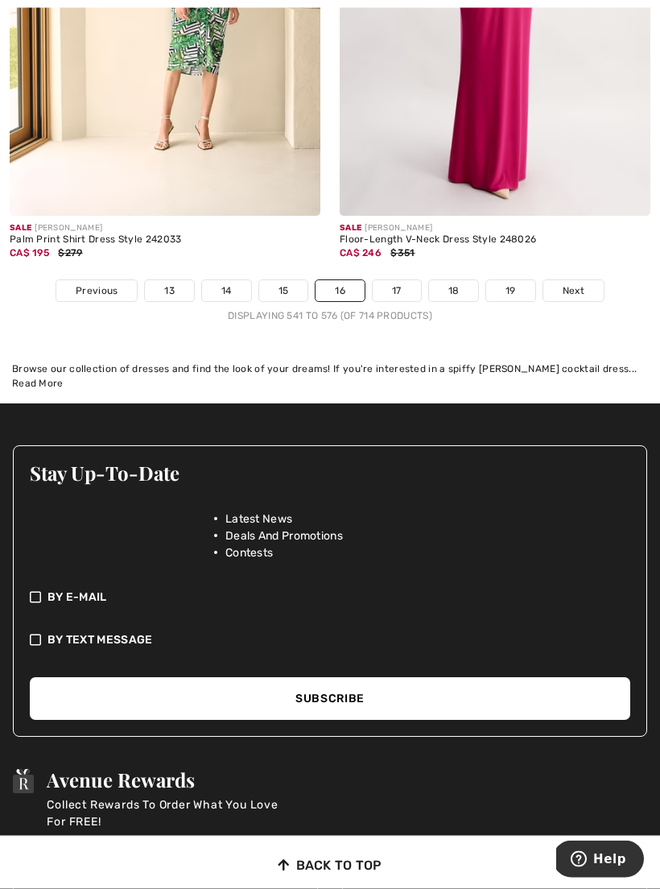
scroll to position [10024, 0]
click at [397, 289] on link "17" at bounding box center [397, 290] width 48 height 21
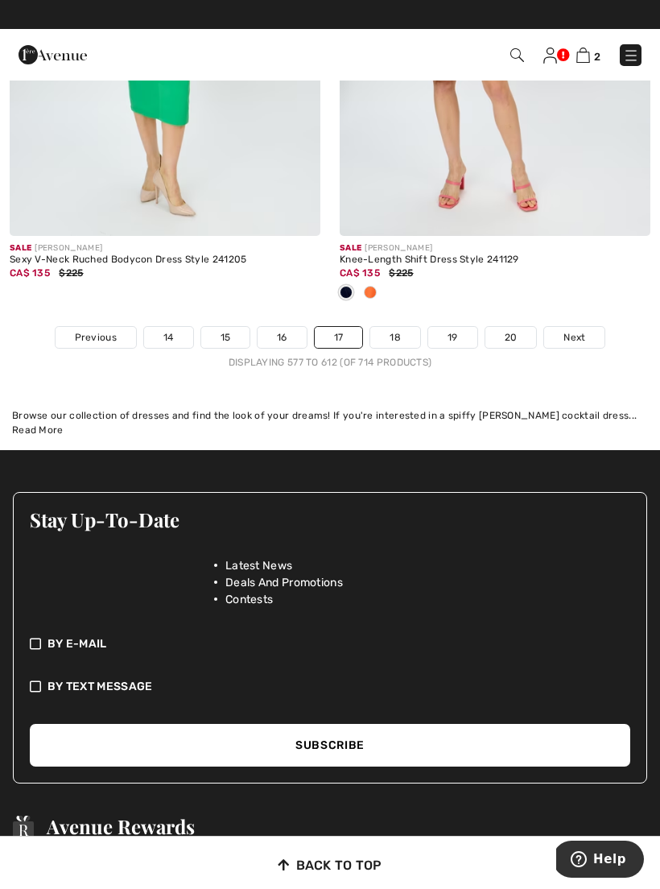
scroll to position [9923, 0]
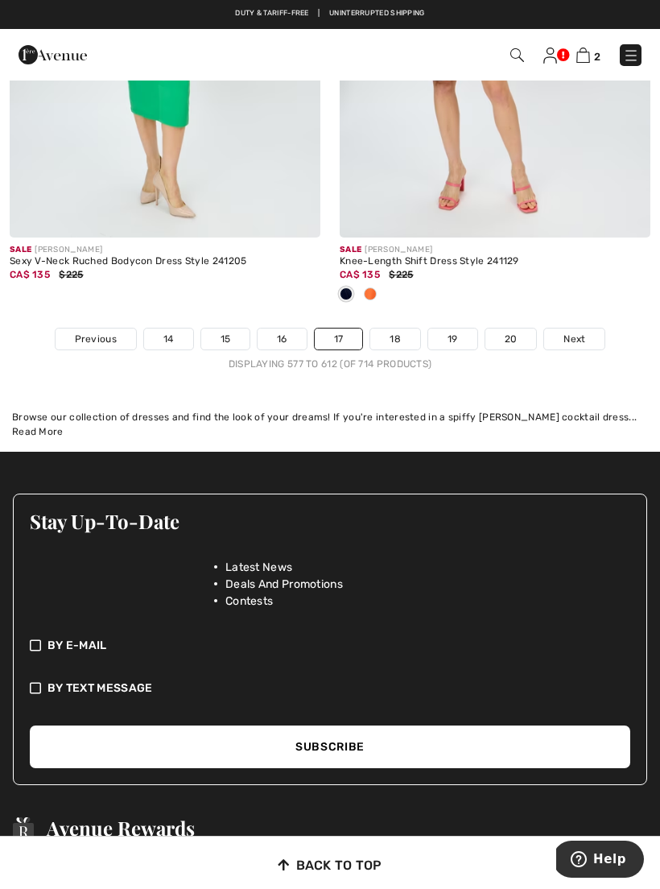
click at [406, 337] on link "18" at bounding box center [395, 339] width 50 height 21
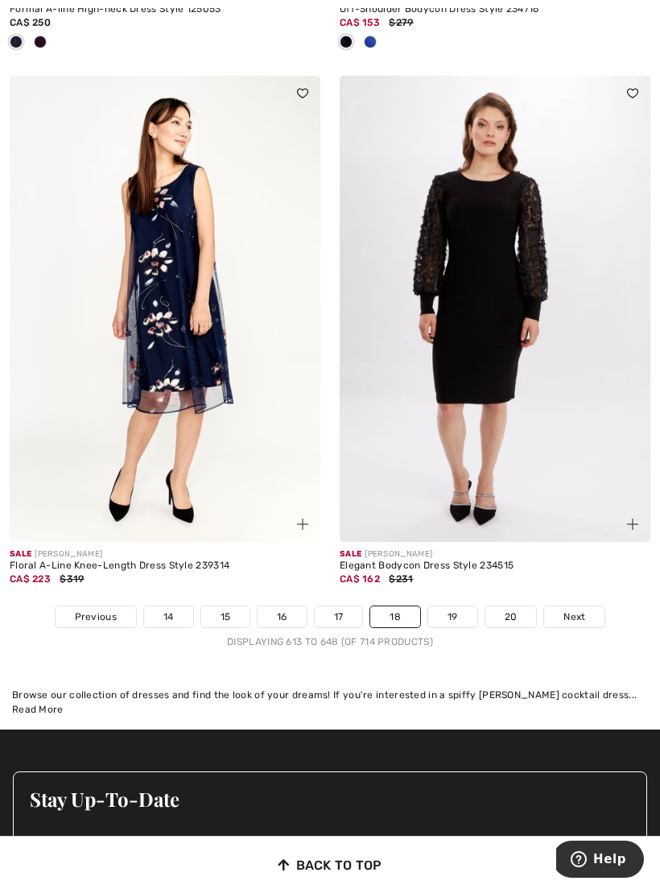
scroll to position [9683, 0]
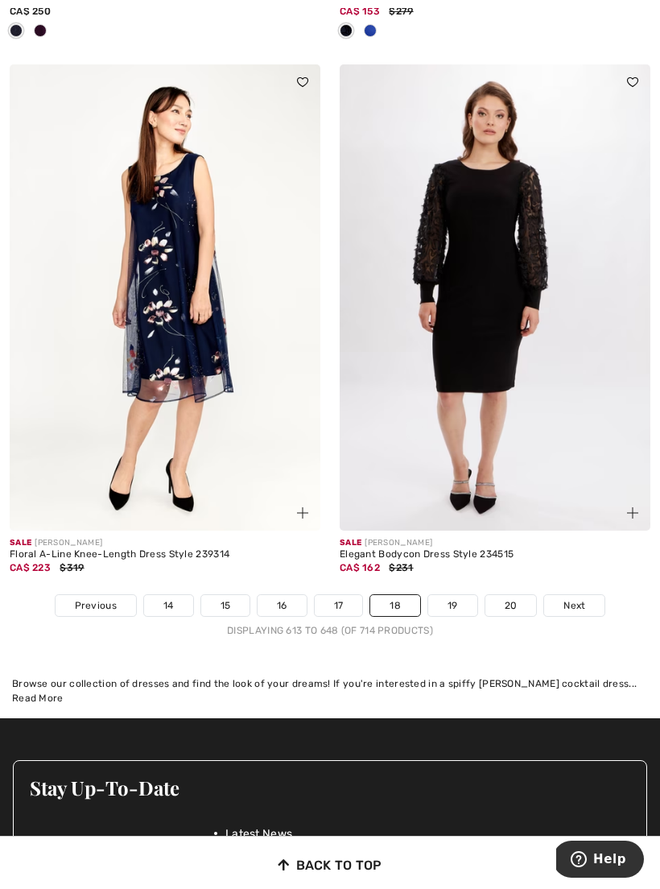
click at [451, 604] on link "19" at bounding box center [452, 605] width 49 height 21
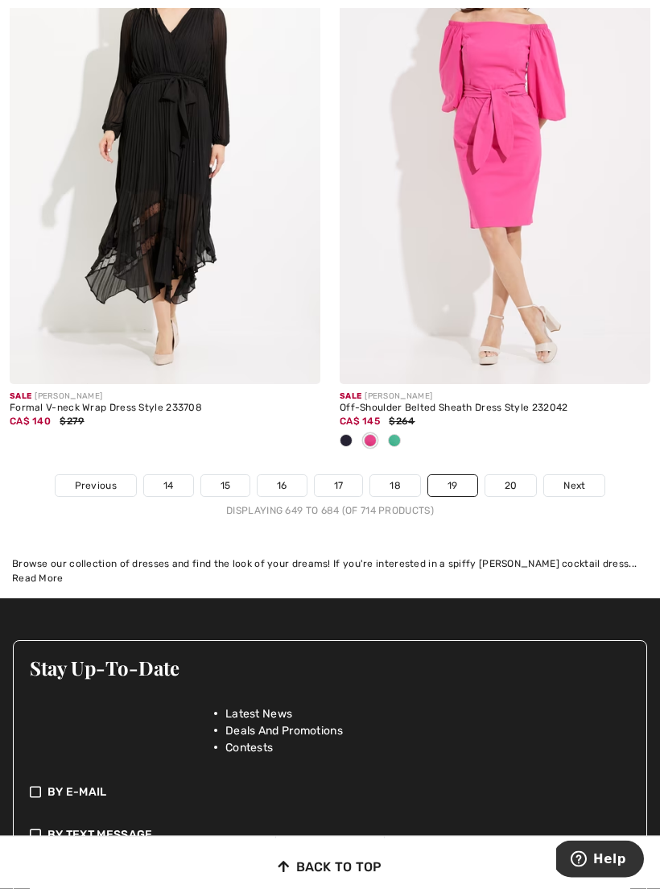
scroll to position [9912, 0]
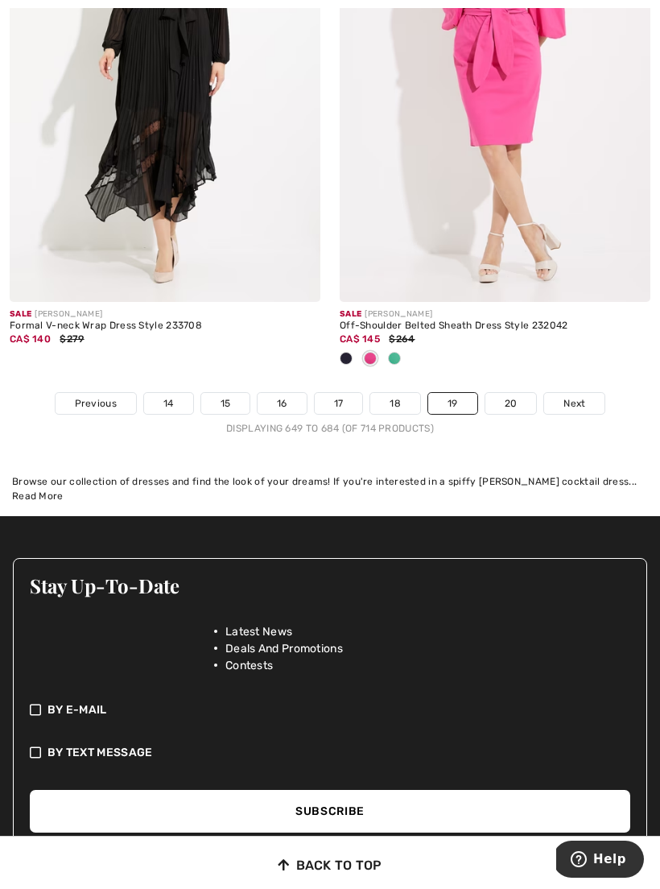
click at [512, 399] on link "20" at bounding box center [512, 403] width 52 height 21
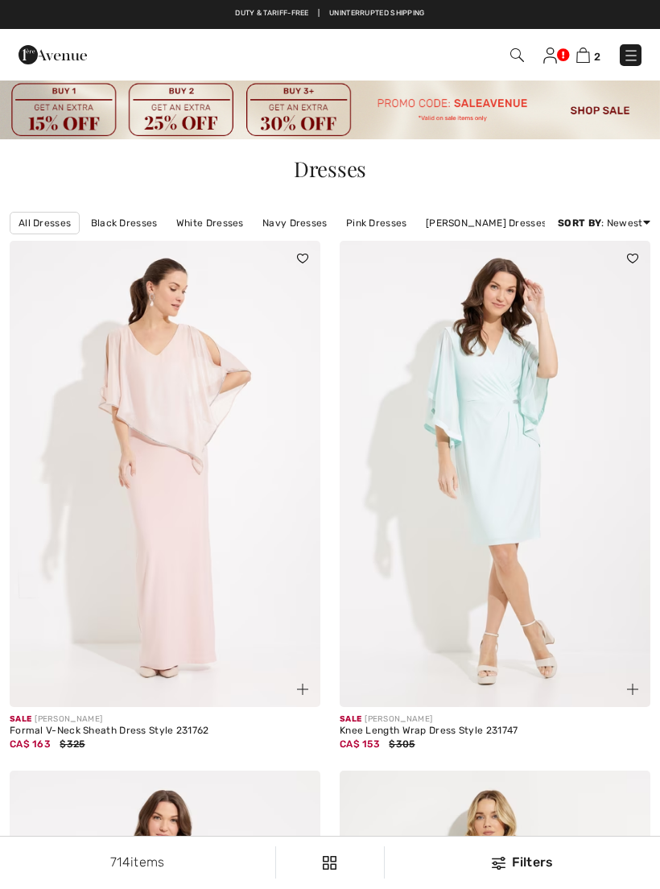
checkbox input "true"
